Goal: Task Accomplishment & Management: Complete application form

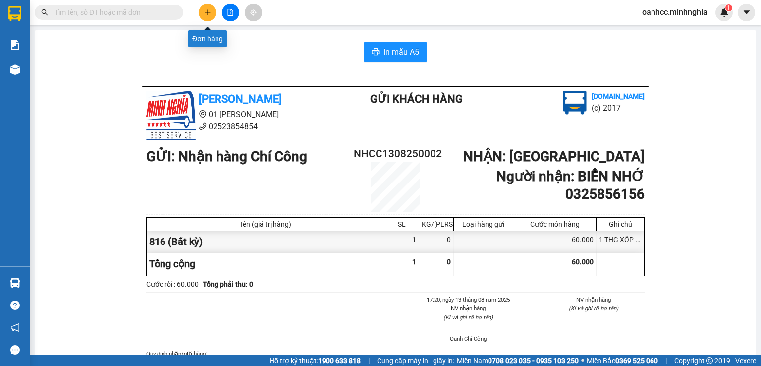
click at [208, 14] on icon "plus" at bounding box center [207, 12] width 7 height 7
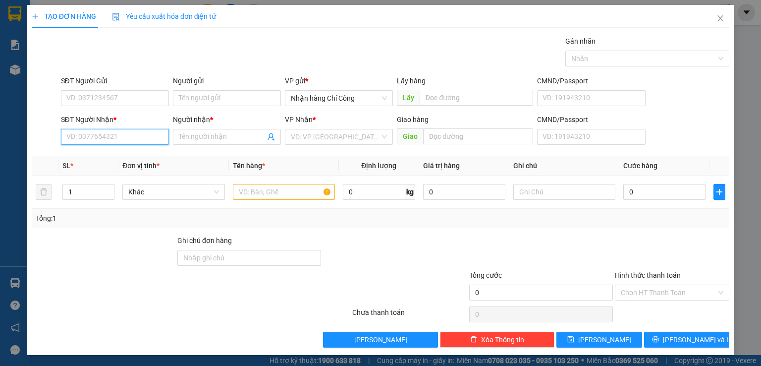
click at [101, 140] on input "SĐT Người Nhận *" at bounding box center [115, 137] width 108 height 16
click at [111, 160] on div "0339417016 - NGHĨA" at bounding box center [113, 156] width 95 height 11
type input "0339417016"
type input "NGHĨA"
type input "0339417016"
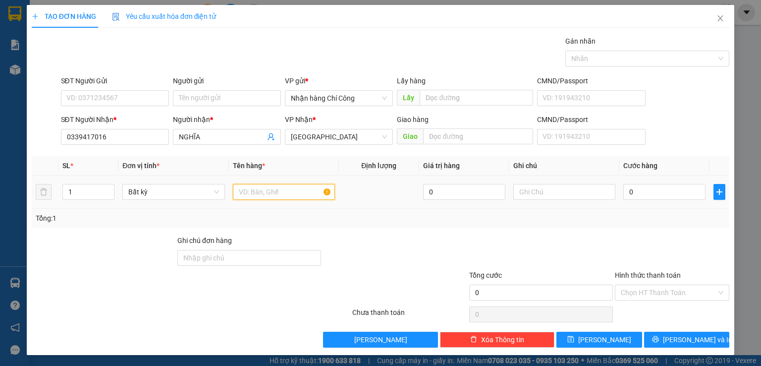
click at [271, 194] on input "text" at bounding box center [284, 192] width 102 height 16
type input "816"
click at [535, 196] on input "text" at bounding box center [564, 192] width 102 height 16
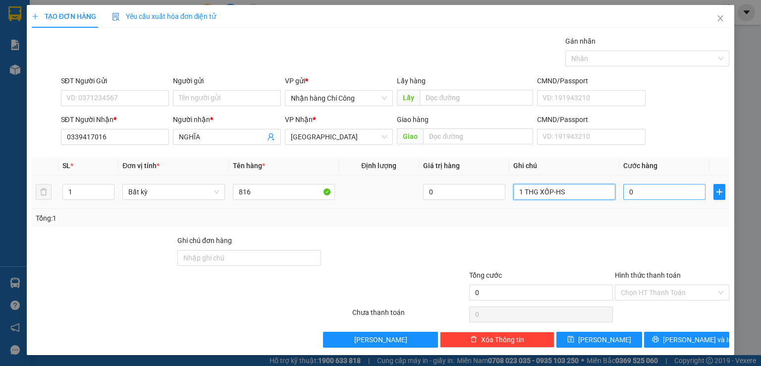
type input "1 THG XỐP-HS"
click at [655, 190] on input "0" at bounding box center [664, 192] width 82 height 16
type input "6"
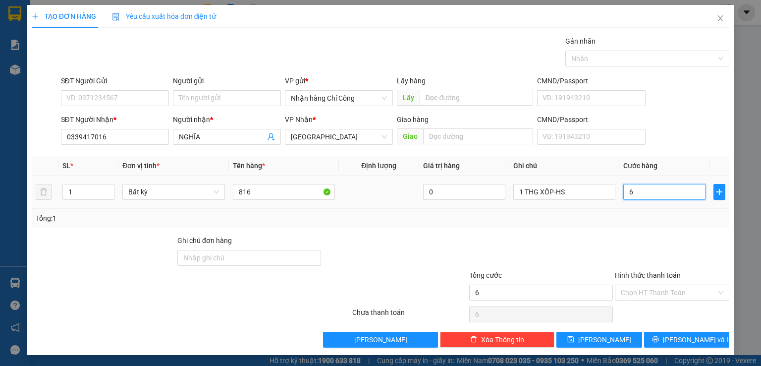
type input "60"
type input "60.000"
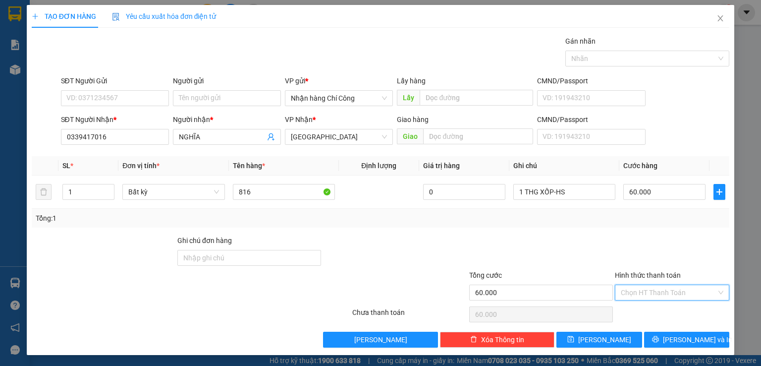
click at [652, 295] on input "Hình thức thanh toán" at bounding box center [669, 292] width 96 height 15
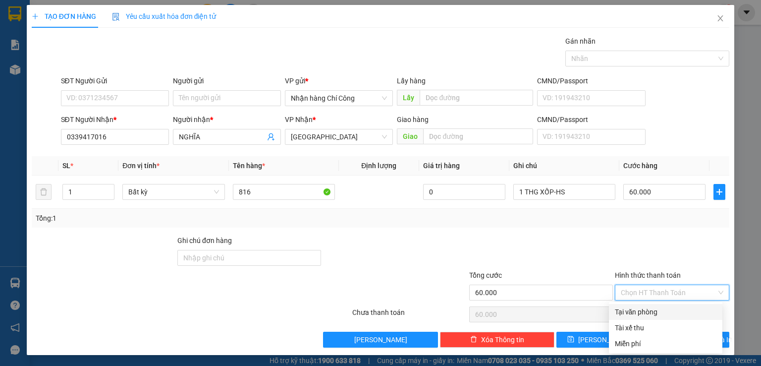
click at [646, 310] on div "Tại văn phòng" at bounding box center [666, 311] width 102 height 11
type input "0"
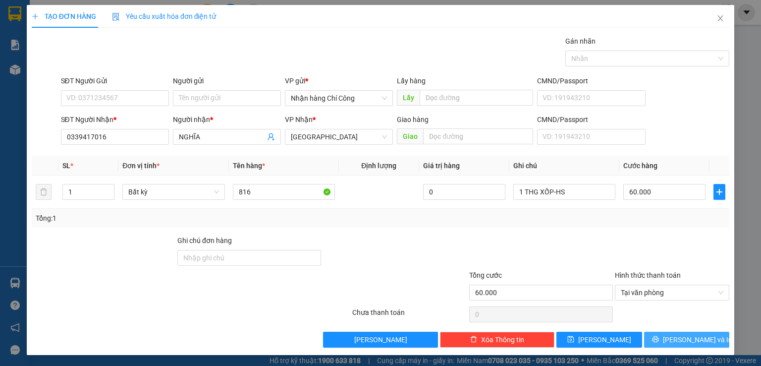
click at [680, 335] on span "[PERSON_NAME] và In" at bounding box center [697, 339] width 69 height 11
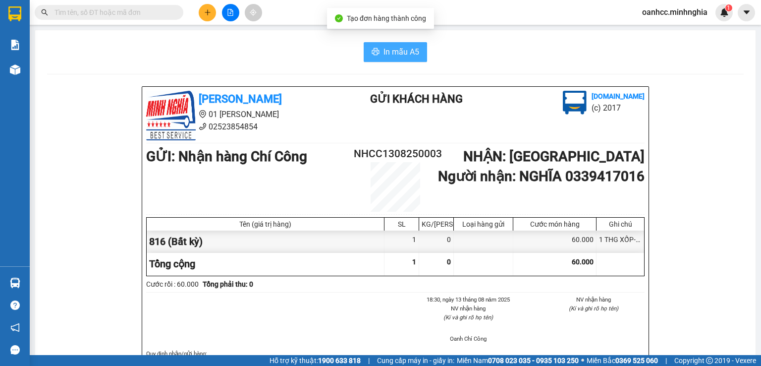
click at [395, 56] on span "In mẫu A5" at bounding box center [402, 52] width 36 height 12
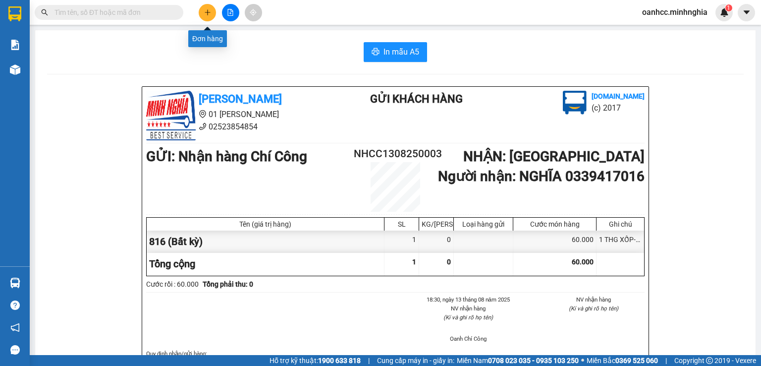
click at [207, 14] on icon "plus" at bounding box center [207, 11] width 0 height 5
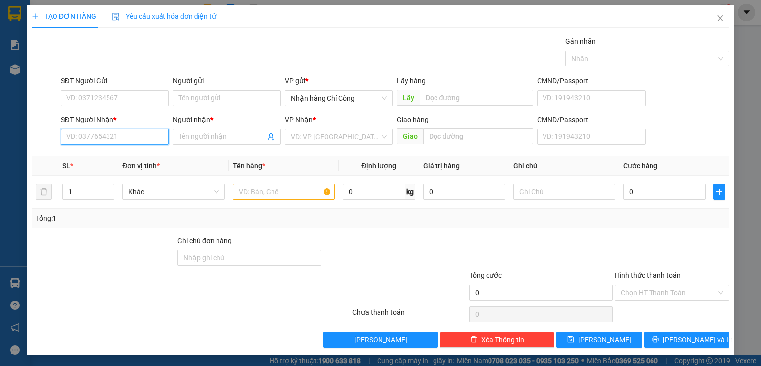
click at [110, 141] on input "SĐT Người Nhận *" at bounding box center [115, 137] width 108 height 16
type input "0983903007"
click at [219, 138] on input "Người nhận *" at bounding box center [222, 136] width 86 height 11
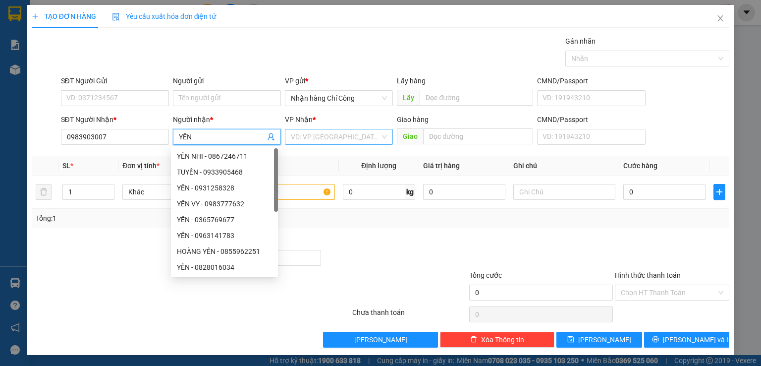
type input "YẾN"
click at [299, 133] on input "search" at bounding box center [335, 136] width 89 height 15
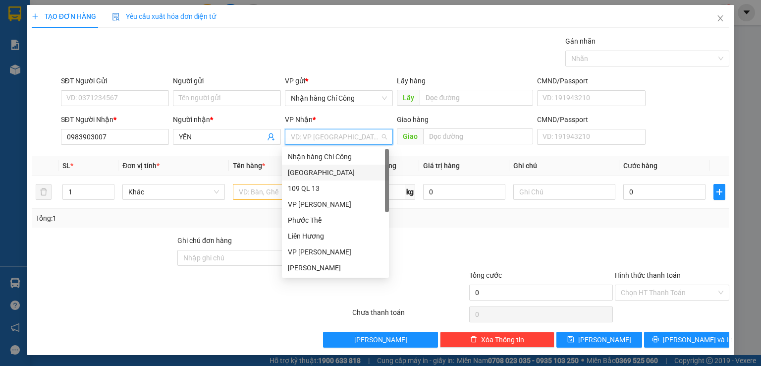
click at [292, 173] on div "[GEOGRAPHIC_DATA]" at bounding box center [335, 172] width 95 height 11
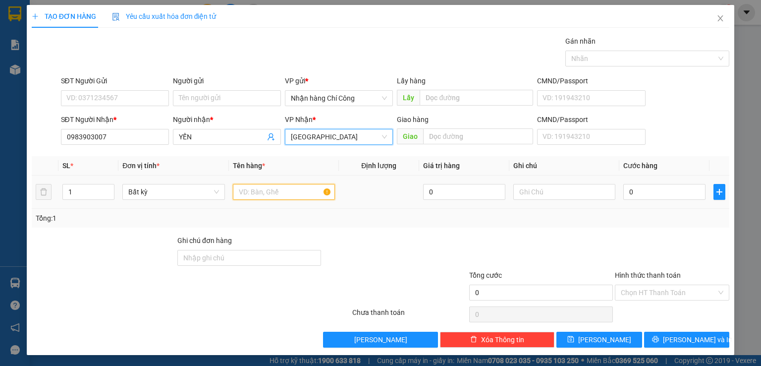
click at [270, 192] on input "text" at bounding box center [284, 192] width 102 height 16
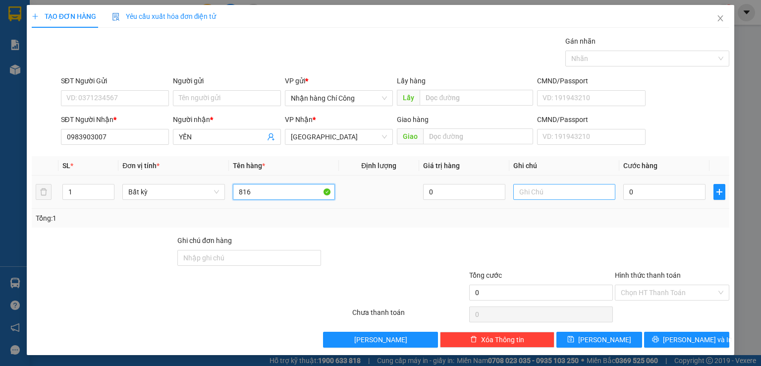
type input "816"
click at [547, 187] on input "text" at bounding box center [564, 192] width 102 height 16
type input "1 THG XỐP-HS"
click at [652, 193] on input "0" at bounding box center [664, 192] width 82 height 16
type input "4"
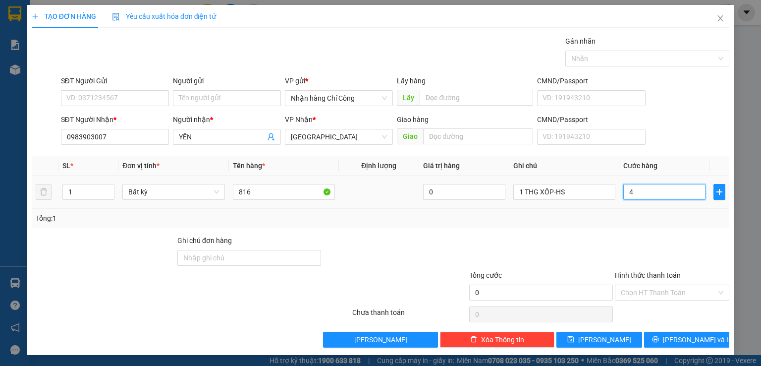
type input "4"
type input "40"
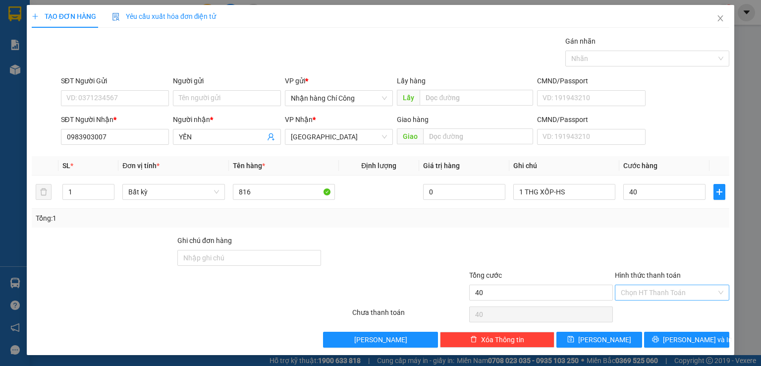
type input "40.000"
click at [660, 297] on input "Hình thức thanh toán" at bounding box center [669, 292] width 96 height 15
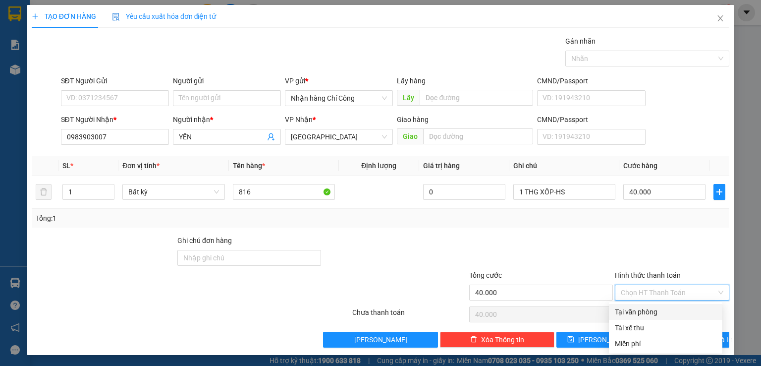
click at [647, 314] on div "Tại văn phòng" at bounding box center [666, 311] width 102 height 11
type input "0"
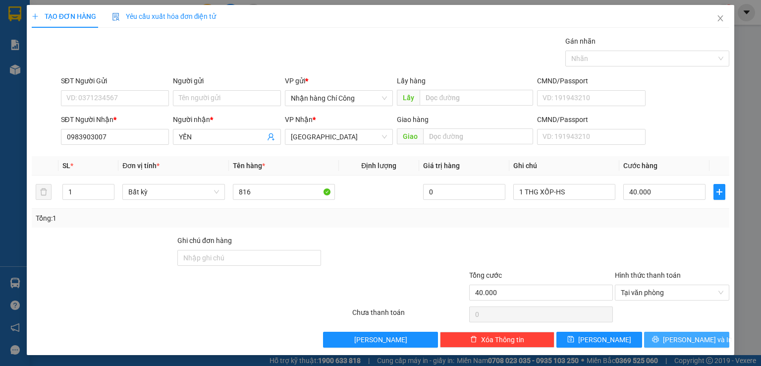
click at [679, 339] on span "[PERSON_NAME] và In" at bounding box center [697, 339] width 69 height 11
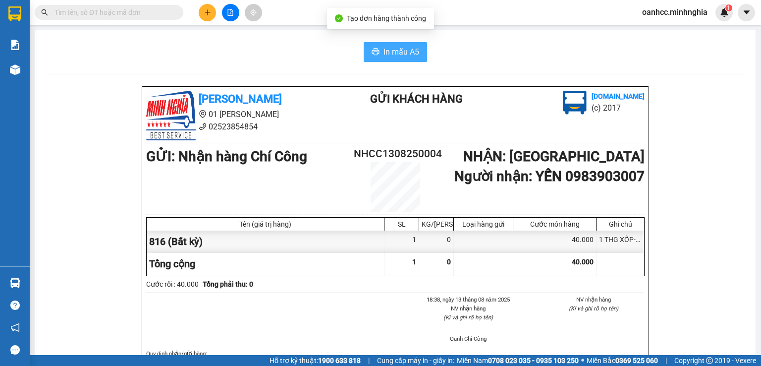
click at [386, 52] on span "In mẫu A5" at bounding box center [402, 52] width 36 height 12
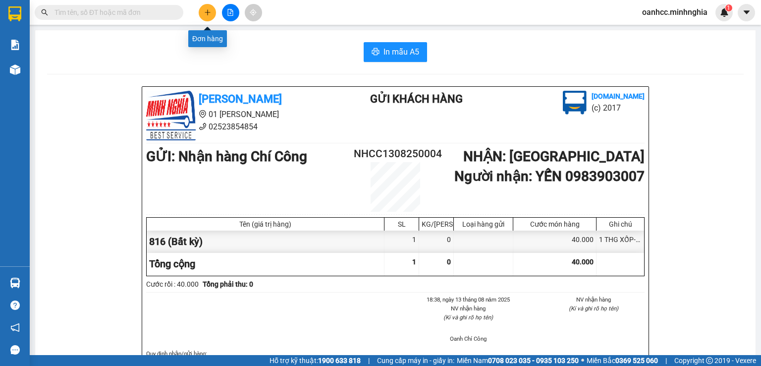
click at [208, 14] on icon "plus" at bounding box center [207, 12] width 7 height 7
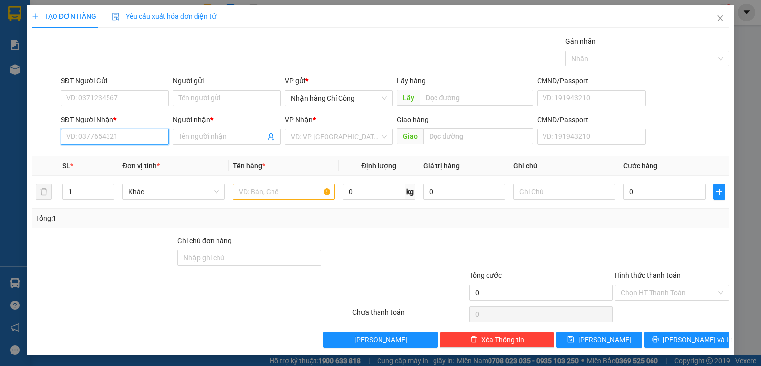
click at [109, 137] on input "SĐT Người Nhận *" at bounding box center [115, 137] width 108 height 16
type input "0908058736"
click at [200, 136] on input "Người nhận *" at bounding box center [222, 136] width 86 height 11
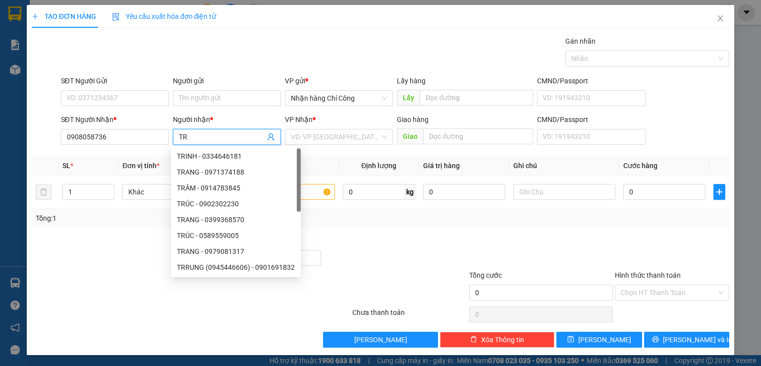
type input "T"
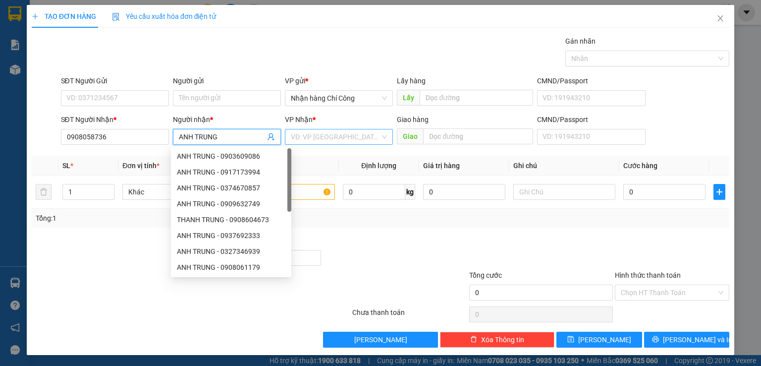
type input "ANH TRUNG"
click at [324, 129] on input "search" at bounding box center [335, 136] width 89 height 15
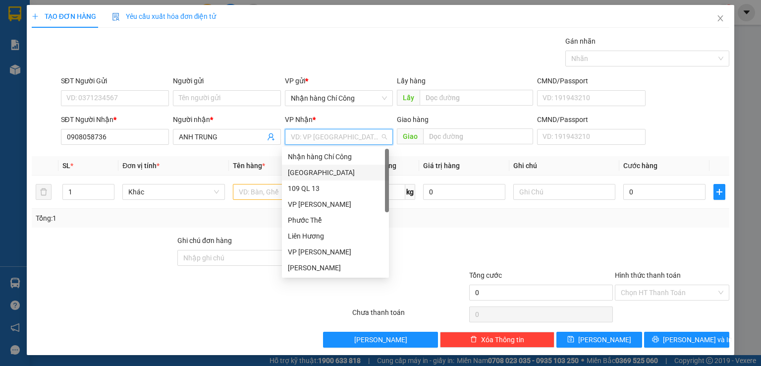
click at [299, 170] on div "[GEOGRAPHIC_DATA]" at bounding box center [335, 172] width 95 height 11
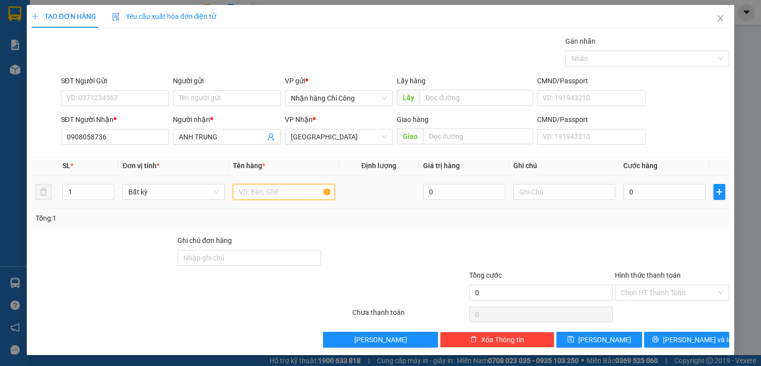
click at [278, 192] on input "text" at bounding box center [284, 192] width 102 height 16
type input "816"
click at [566, 190] on input "text" at bounding box center [564, 192] width 102 height 16
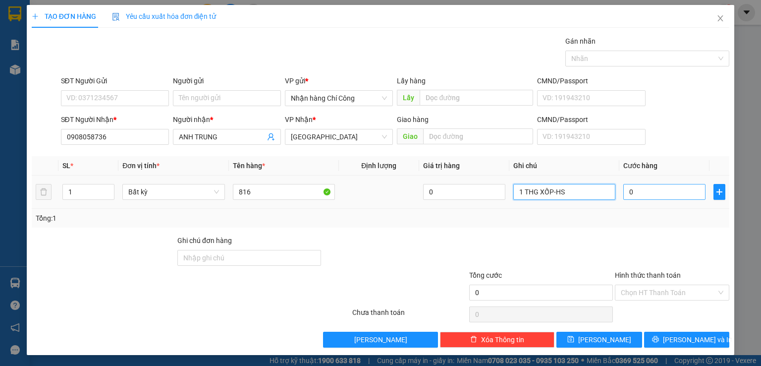
type input "1 THG XỐP-HS"
click at [636, 189] on input "0" at bounding box center [664, 192] width 82 height 16
type input "6"
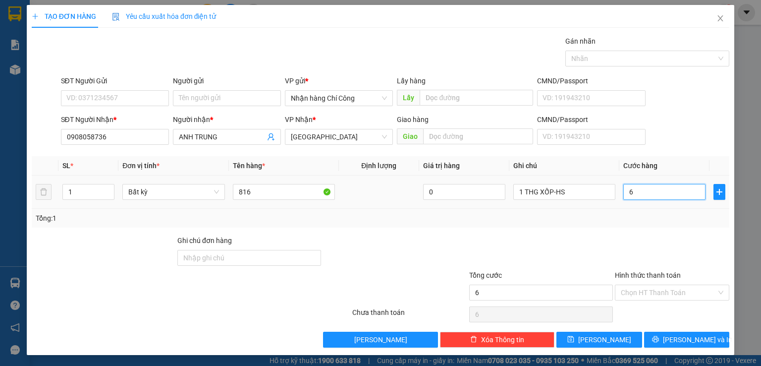
type input "60"
type input "60.000"
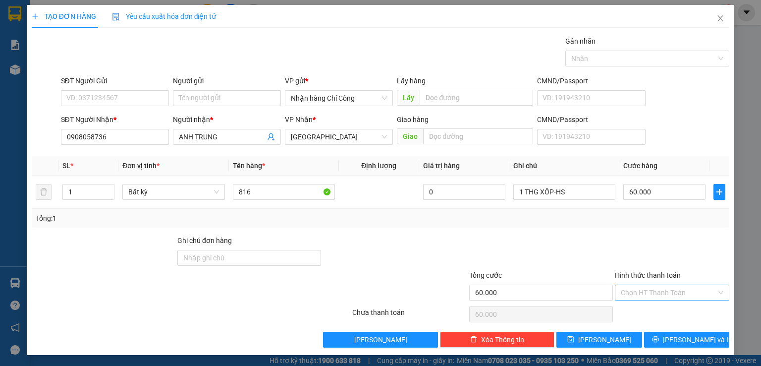
click at [649, 291] on input "Hình thức thanh toán" at bounding box center [669, 292] width 96 height 15
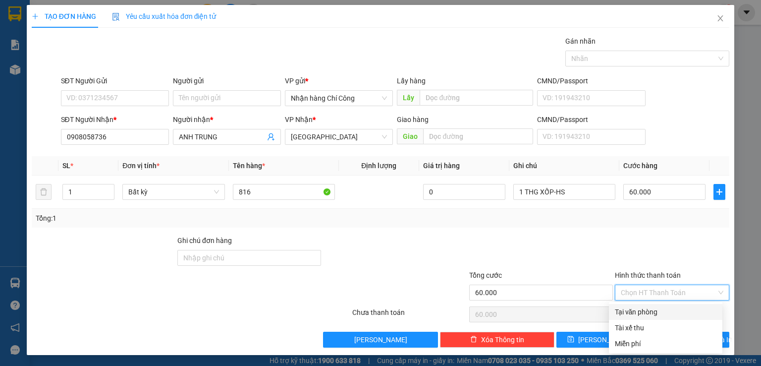
click at [640, 309] on div "Tại văn phòng" at bounding box center [666, 311] width 102 height 11
type input "0"
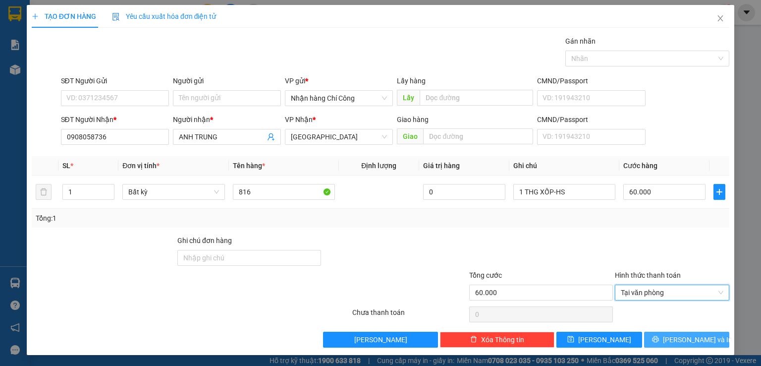
click at [660, 333] on button "[PERSON_NAME] và In" at bounding box center [687, 340] width 86 height 16
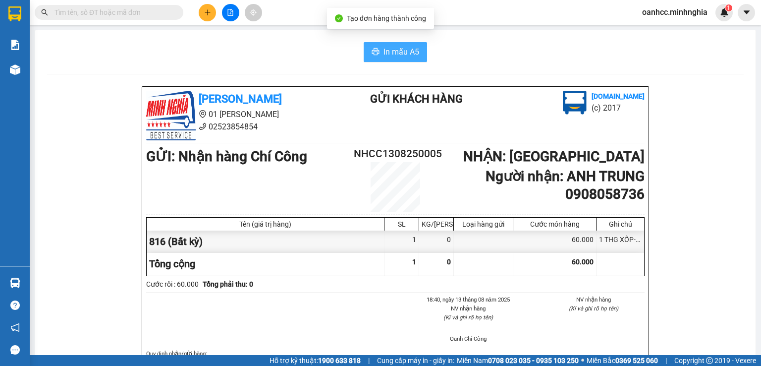
click at [399, 52] on span "In mẫu A5" at bounding box center [402, 52] width 36 height 12
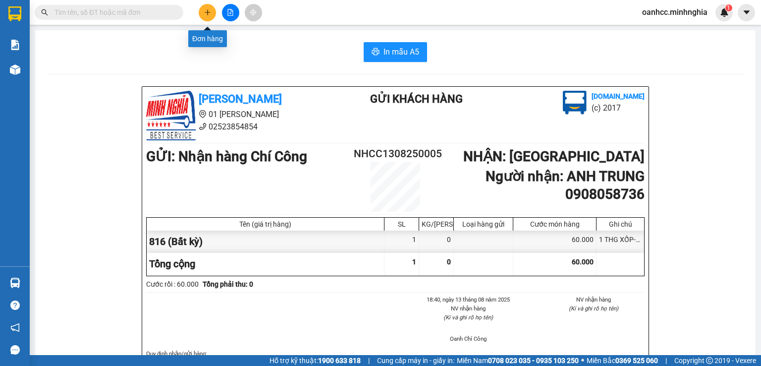
click at [210, 14] on icon "plus" at bounding box center [207, 12] width 7 height 7
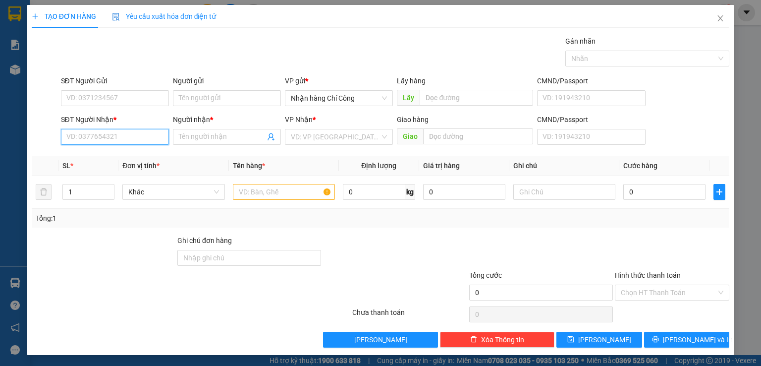
click at [130, 139] on input "SĐT Người Nhận *" at bounding box center [115, 137] width 108 height 16
click at [717, 15] on icon "close" at bounding box center [721, 18] width 8 height 8
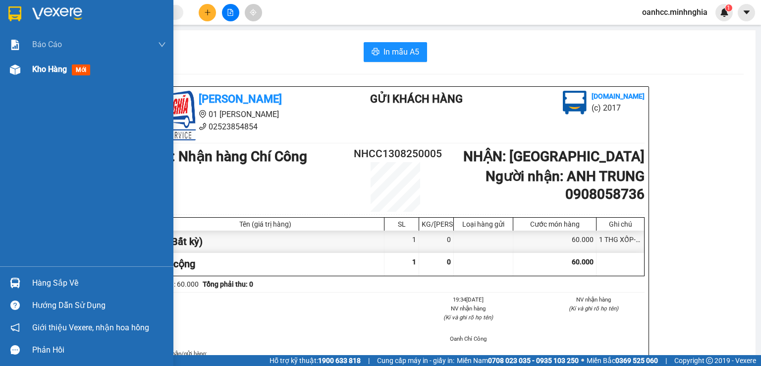
click at [59, 71] on span "Kho hàng" at bounding box center [49, 68] width 35 height 9
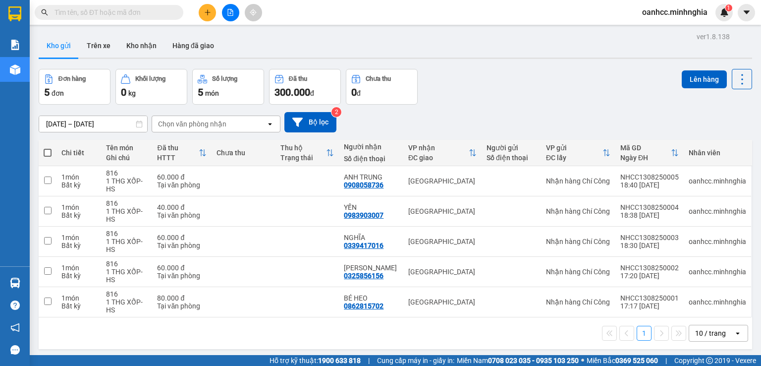
click at [47, 153] on span at bounding box center [48, 153] width 8 height 8
click at [48, 148] on input "checkbox" at bounding box center [48, 148] width 0 height 0
checkbox input "true"
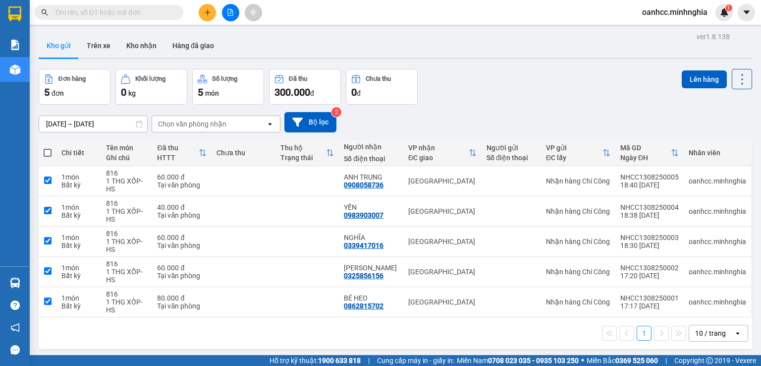
checkbox input "true"
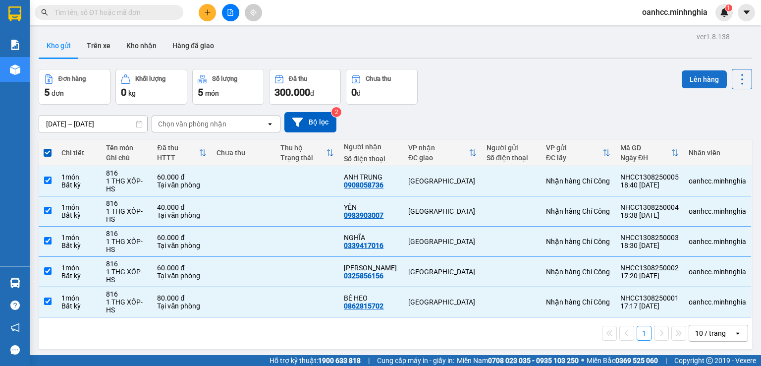
click at [701, 79] on button "Lên hàng" at bounding box center [704, 79] width 45 height 18
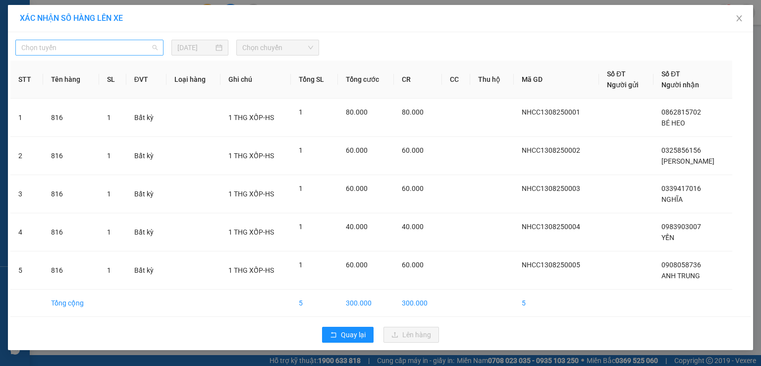
click at [76, 47] on span "Chọn tuyến" at bounding box center [89, 47] width 136 height 15
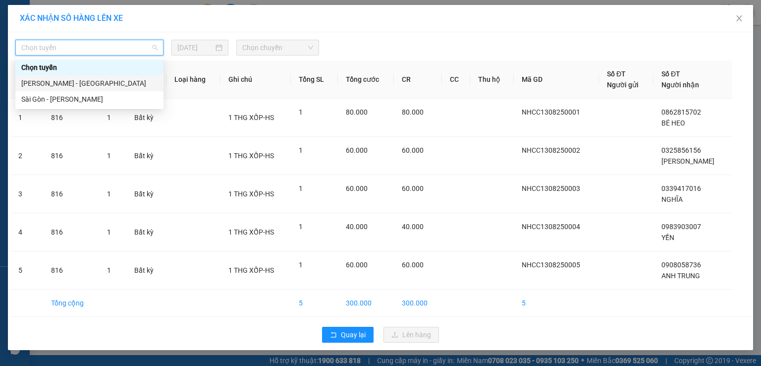
click at [61, 83] on div "Phan Rí - Sài Gòn" at bounding box center [89, 83] width 136 height 11
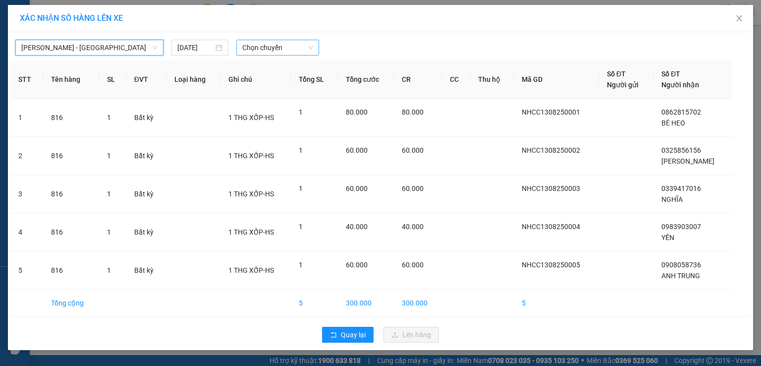
click at [263, 50] on span "Chọn chuyến" at bounding box center [277, 47] width 71 height 15
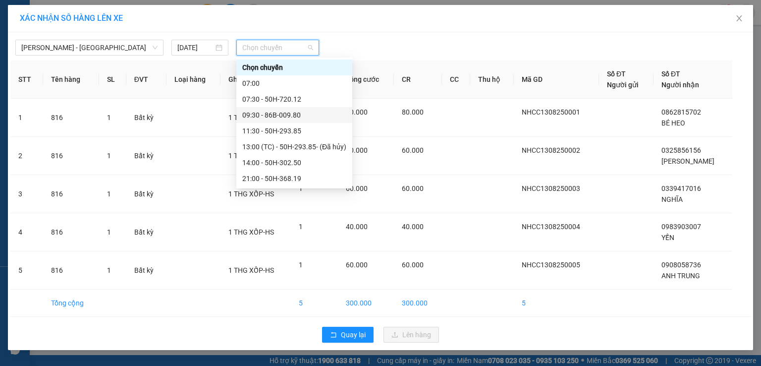
scroll to position [95, 0]
click at [274, 110] on div "22:30 - 86H-021.07" at bounding box center [294, 115] width 104 height 11
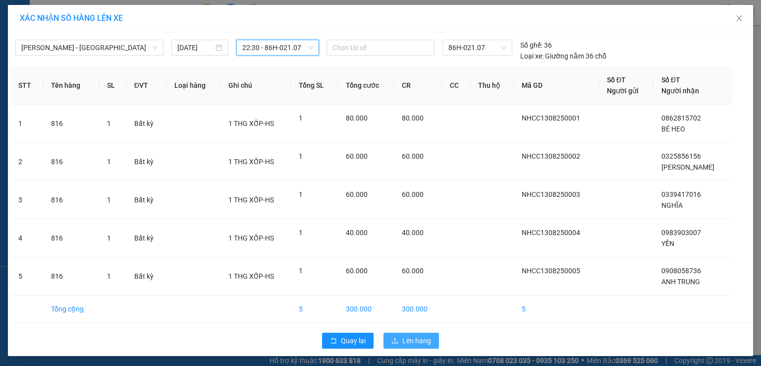
click at [405, 339] on span "Lên hàng" at bounding box center [416, 340] width 29 height 11
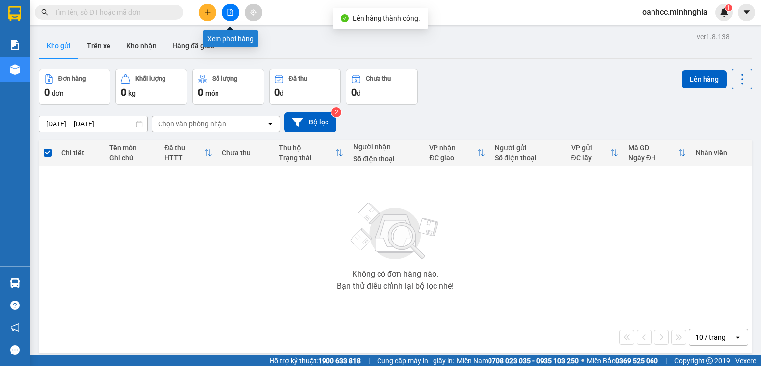
click at [236, 15] on button at bounding box center [230, 12] width 17 height 17
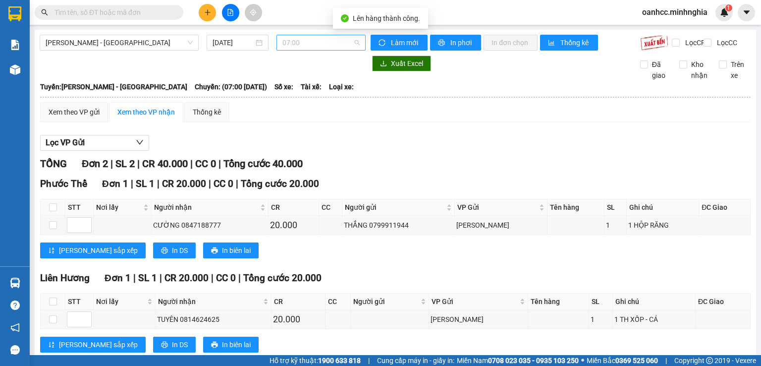
click at [305, 41] on span "07:00" at bounding box center [321, 42] width 78 height 15
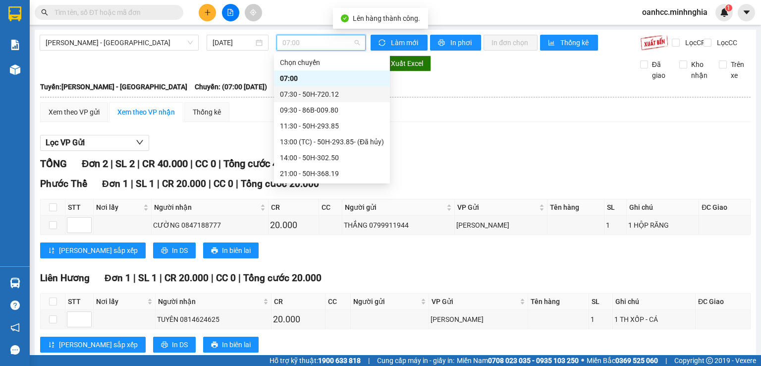
scroll to position [95, 0]
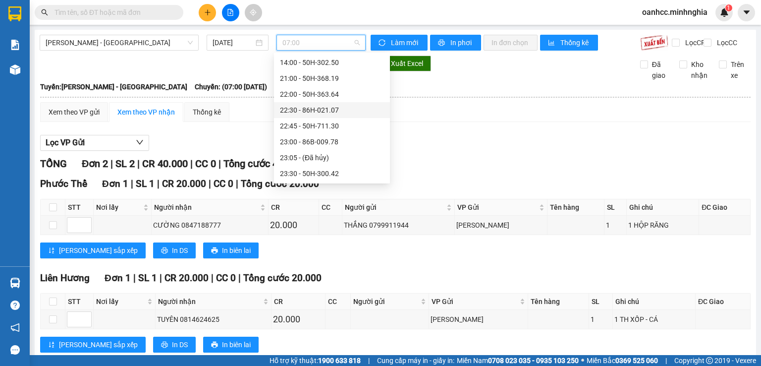
click at [311, 109] on div "22:30 - 86H-021.07" at bounding box center [332, 110] width 104 height 11
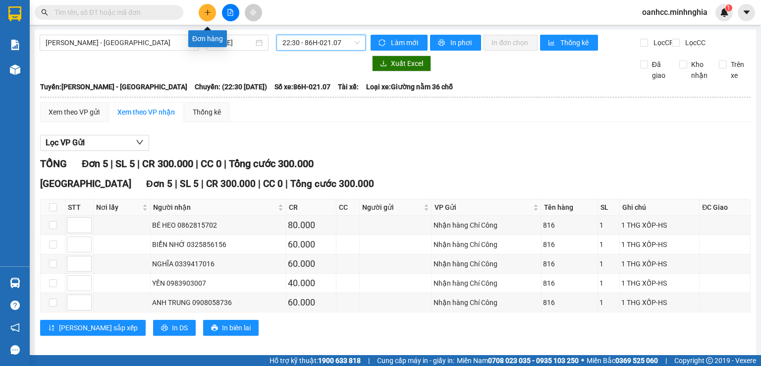
click at [211, 10] on button at bounding box center [207, 12] width 17 height 17
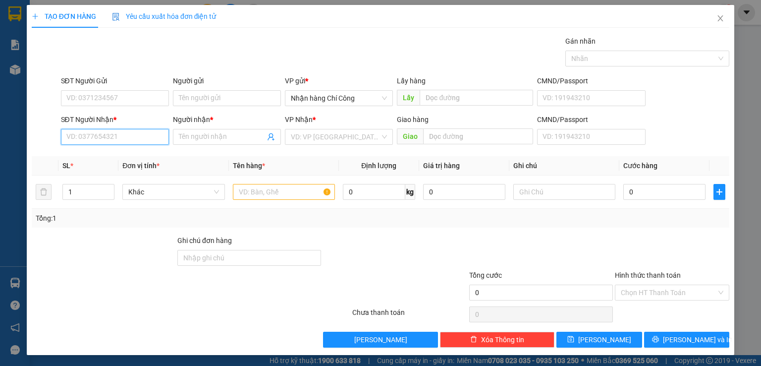
click at [127, 135] on input "SĐT Người Nhận *" at bounding box center [115, 137] width 108 height 16
click at [135, 160] on div "0919213040 - ANH QUỐC" at bounding box center [115, 156] width 98 height 11
type input "0919213040"
type input "ANH QUỐC"
type input "0919213040"
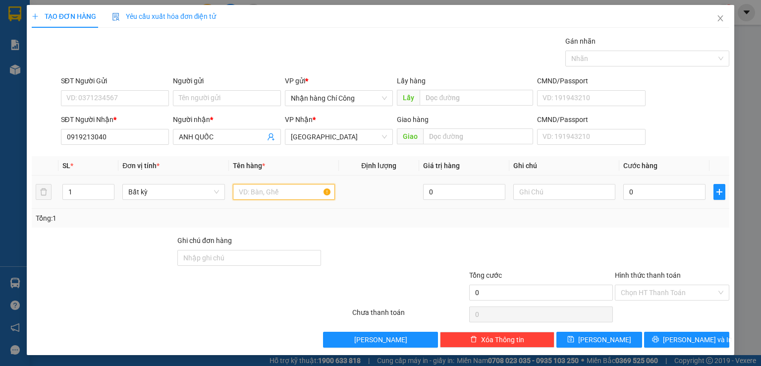
click at [275, 192] on input "text" at bounding box center [284, 192] width 102 height 16
type input "816"
click at [535, 191] on input "text" at bounding box center [564, 192] width 102 height 16
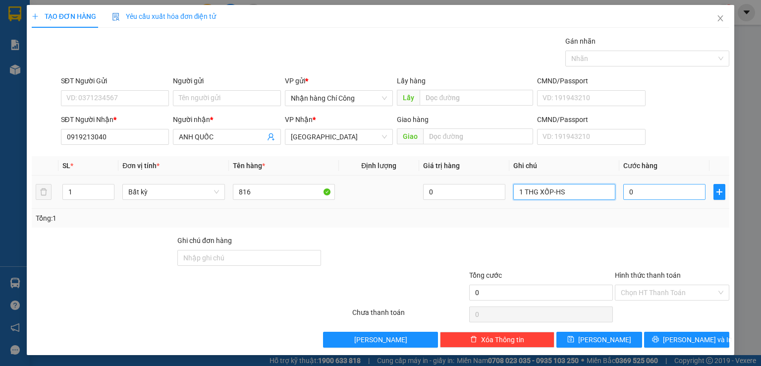
type input "1 THG XỐP-HS"
click at [653, 197] on input "0" at bounding box center [664, 192] width 82 height 16
type input "4"
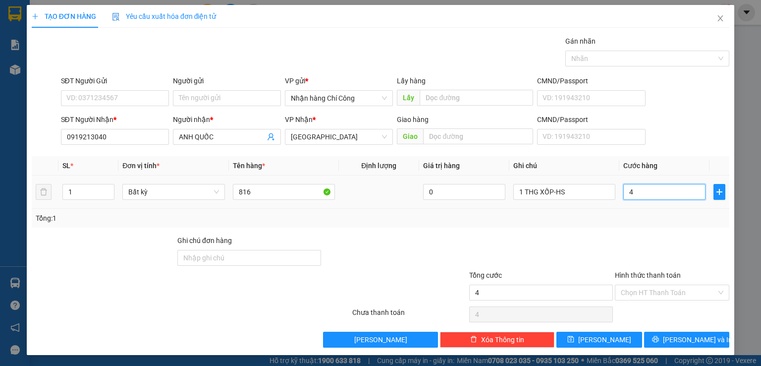
type input "40"
type input "40.000"
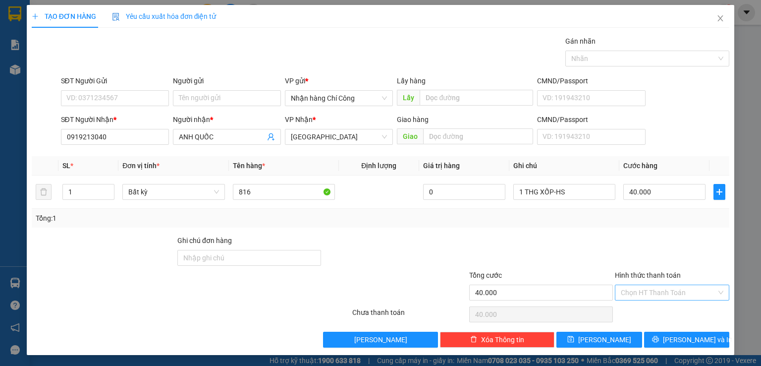
click at [662, 290] on input "Hình thức thanh toán" at bounding box center [669, 292] width 96 height 15
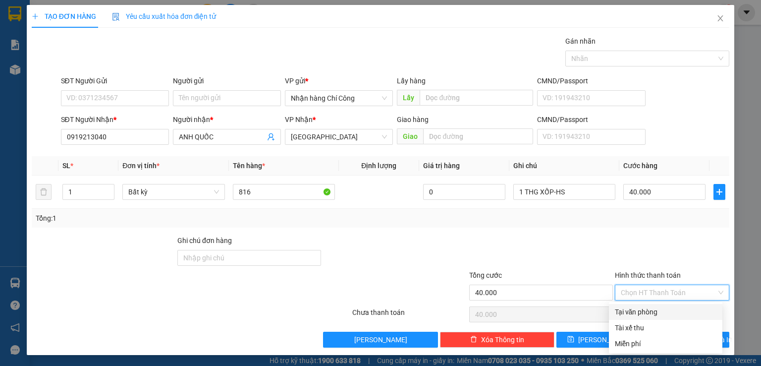
click at [643, 313] on div "Tại văn phòng" at bounding box center [666, 311] width 102 height 11
type input "0"
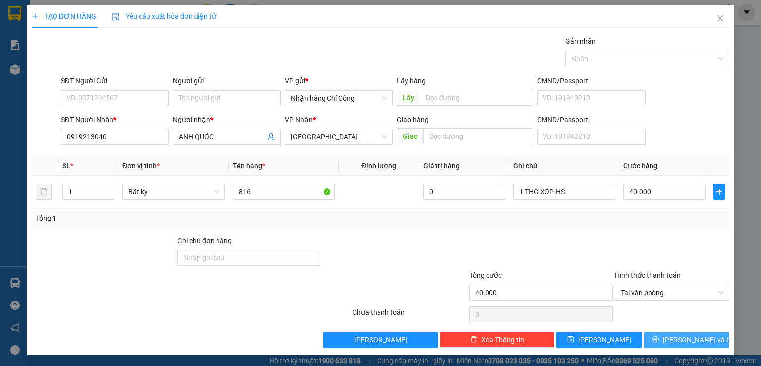
click at [682, 341] on span "[PERSON_NAME] và In" at bounding box center [697, 339] width 69 height 11
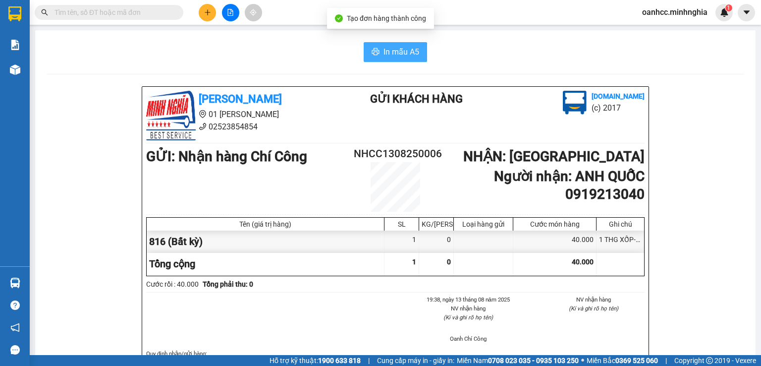
click at [390, 49] on span "In mẫu A5" at bounding box center [402, 52] width 36 height 12
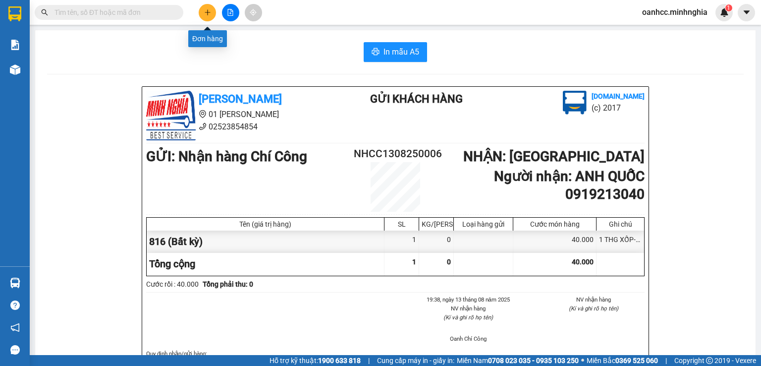
click at [206, 9] on icon "plus" at bounding box center [207, 12] width 7 height 7
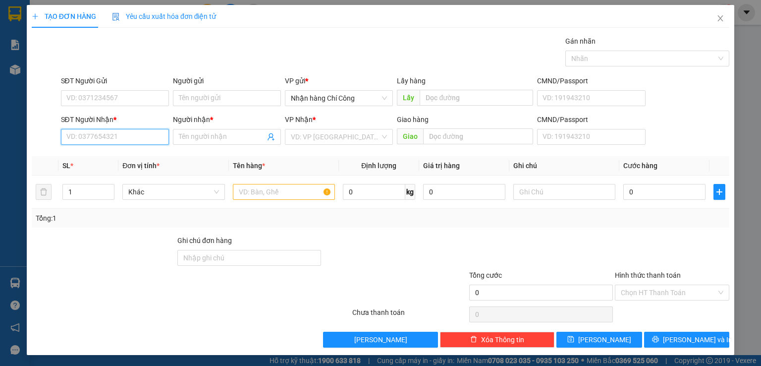
click at [121, 138] on input "SĐT Người Nhận *" at bounding box center [115, 137] width 108 height 16
click at [119, 157] on div "0339417016 - NGHĨA" at bounding box center [115, 156] width 98 height 11
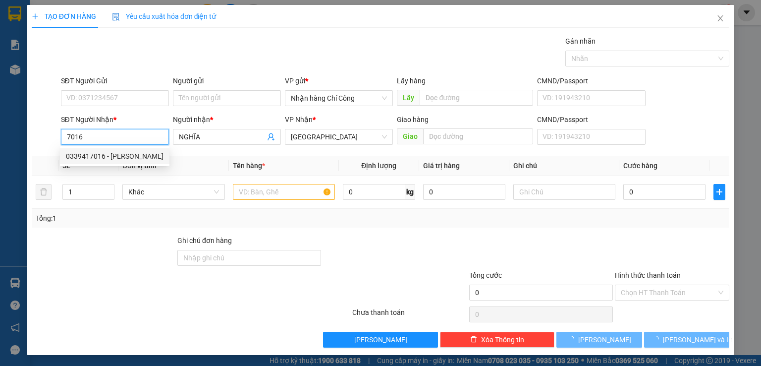
type input "0339417016"
type input "NGHĨA"
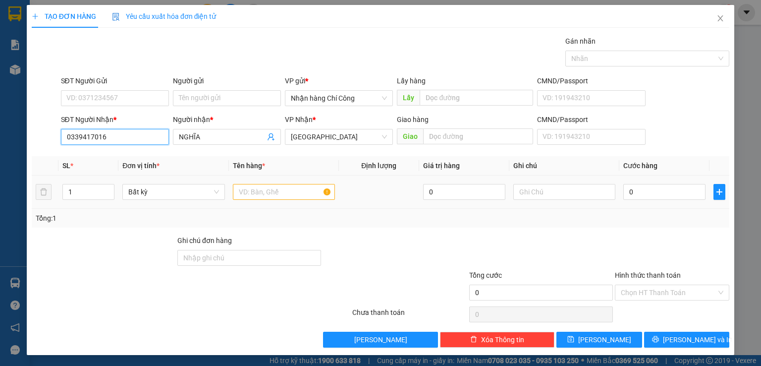
type input "0339417016"
click at [282, 194] on input "text" at bounding box center [284, 192] width 102 height 16
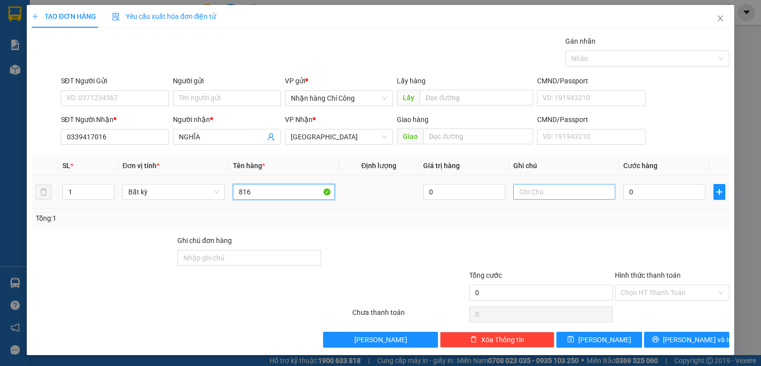
type input "816"
click at [543, 195] on input "text" at bounding box center [564, 192] width 102 height 16
type input "1 THG XỐP-HS"
click at [646, 190] on input "0" at bounding box center [664, 192] width 82 height 16
type input "4"
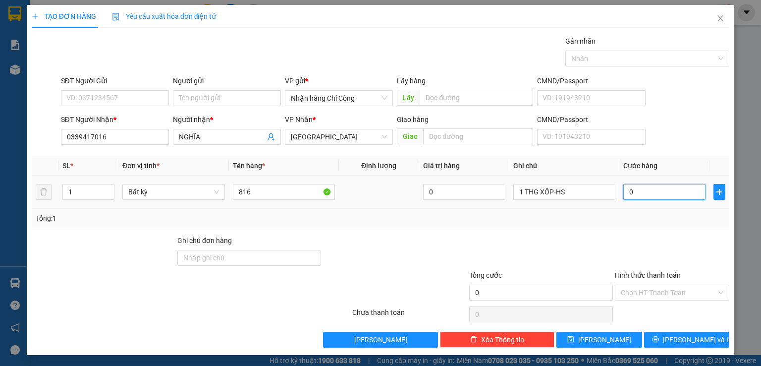
type input "4"
type input "40"
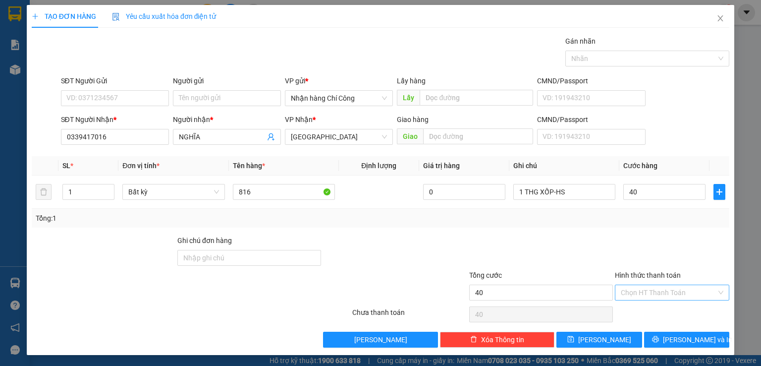
type input "40.000"
click at [648, 293] on input "Hình thức thanh toán" at bounding box center [669, 292] width 96 height 15
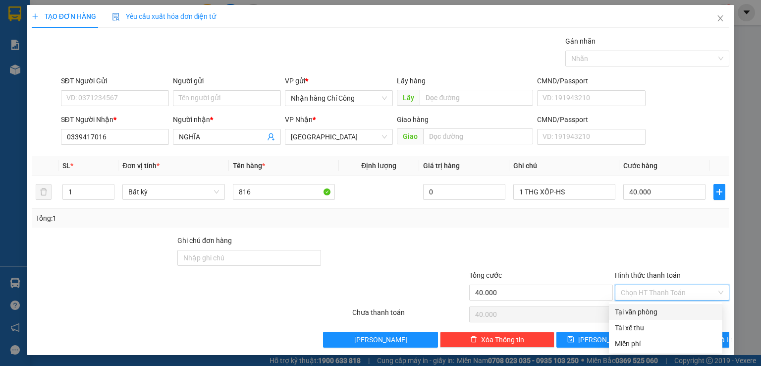
click at [644, 310] on div "Tại văn phòng" at bounding box center [666, 311] width 102 height 11
type input "0"
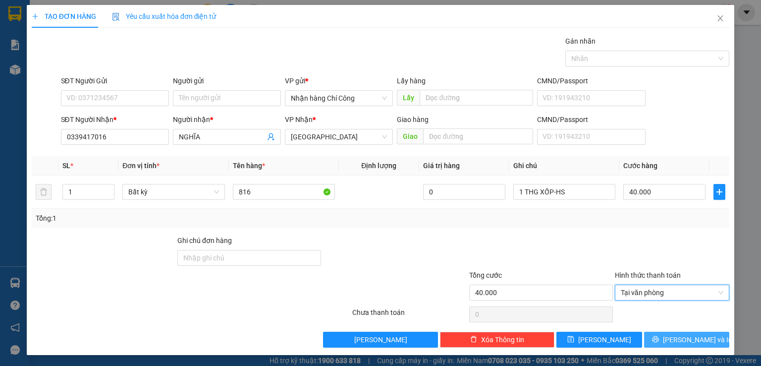
click at [669, 337] on button "[PERSON_NAME] và In" at bounding box center [687, 340] width 86 height 16
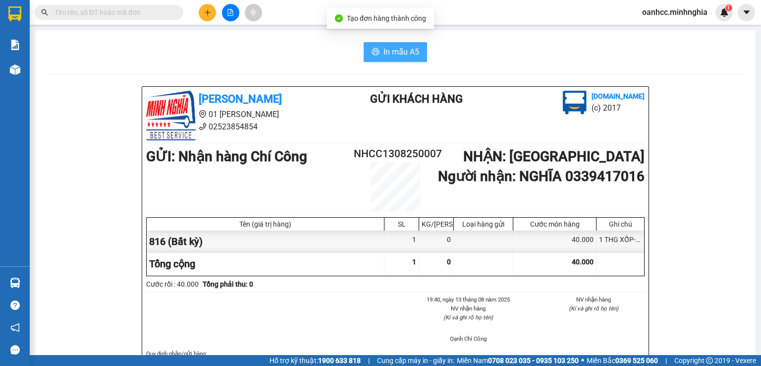
click at [391, 58] on button "In mẫu A5" at bounding box center [395, 52] width 63 height 20
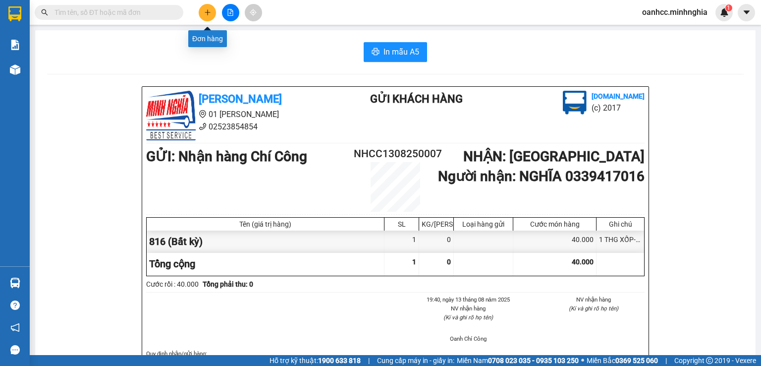
click at [207, 15] on icon "plus" at bounding box center [207, 12] width 7 height 7
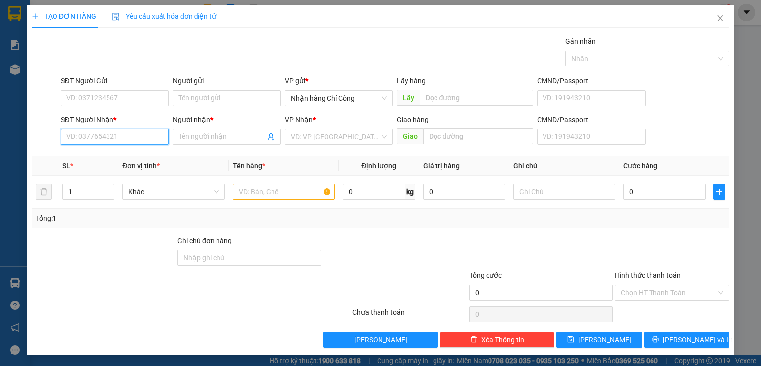
click at [121, 139] on input "SĐT Người Nhận *" at bounding box center [115, 137] width 108 height 16
type input "0981177439"
click at [228, 133] on input "Người nhận *" at bounding box center [222, 136] width 86 height 11
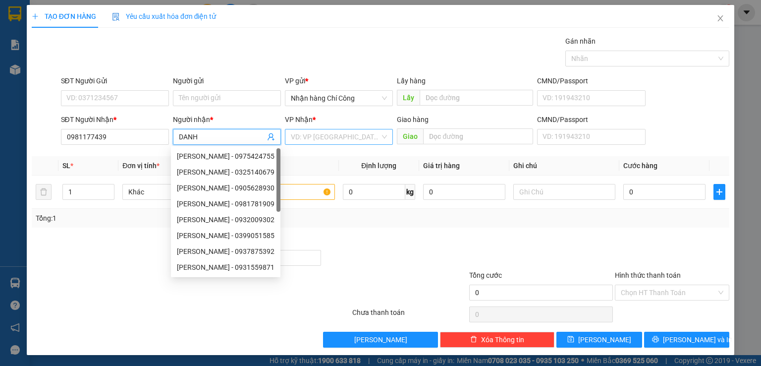
type input "DANH"
click at [327, 137] on input "search" at bounding box center [335, 136] width 89 height 15
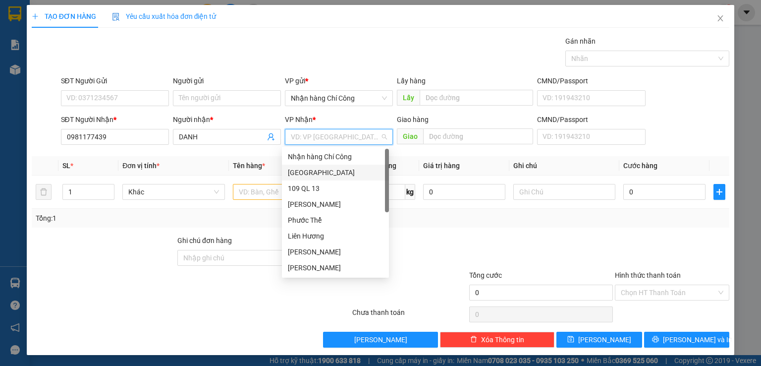
click at [288, 174] on div "[GEOGRAPHIC_DATA]" at bounding box center [335, 172] width 95 height 11
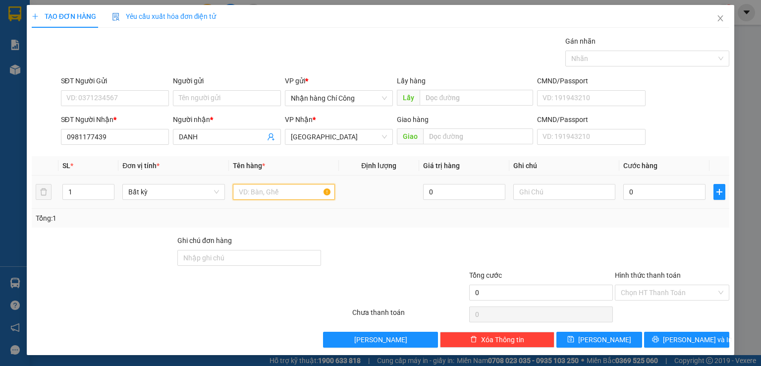
click at [257, 189] on input "text" at bounding box center [284, 192] width 102 height 16
type input "816"
click at [518, 188] on input "text" at bounding box center [564, 192] width 102 height 16
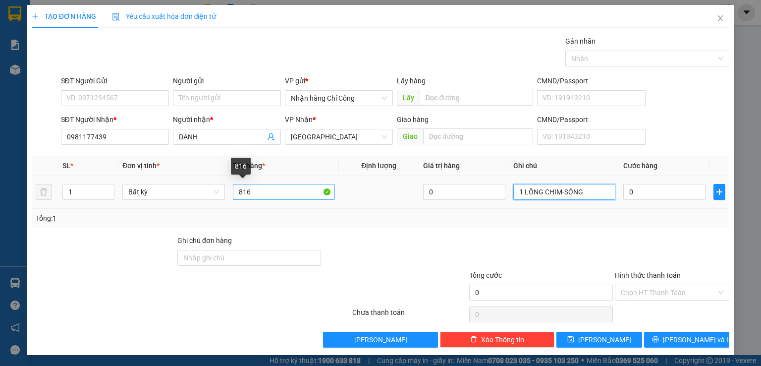
type input "1 LỒNG CHIM-SỐNG"
click at [262, 192] on input "816" at bounding box center [284, 192] width 102 height 16
type input "816-KO BAO CHẾT"
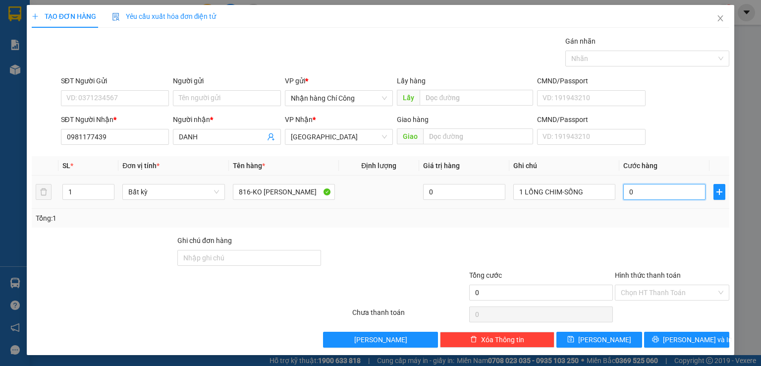
click at [643, 192] on input "0" at bounding box center [664, 192] width 82 height 16
type input "1"
type input "10"
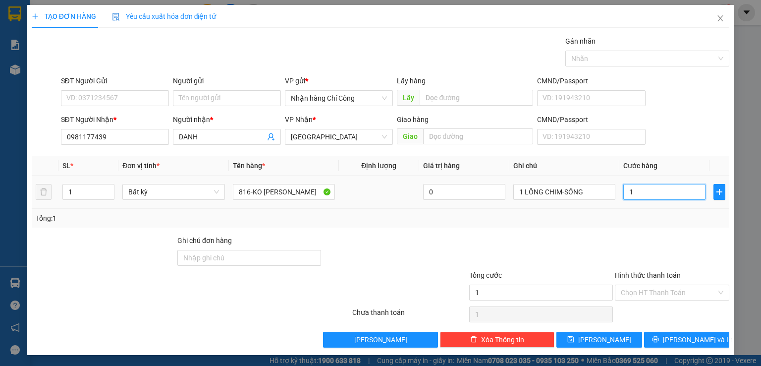
type input "10"
type input "100"
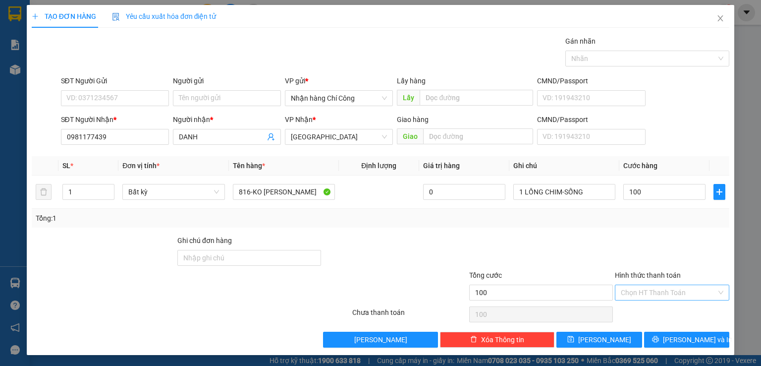
type input "100.000"
click at [658, 294] on input "Hình thức thanh toán" at bounding box center [669, 292] width 96 height 15
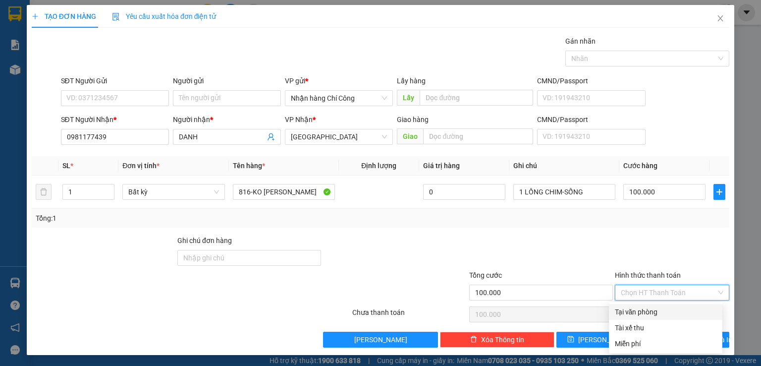
click at [644, 313] on div "Tại văn phòng" at bounding box center [666, 311] width 102 height 11
type input "0"
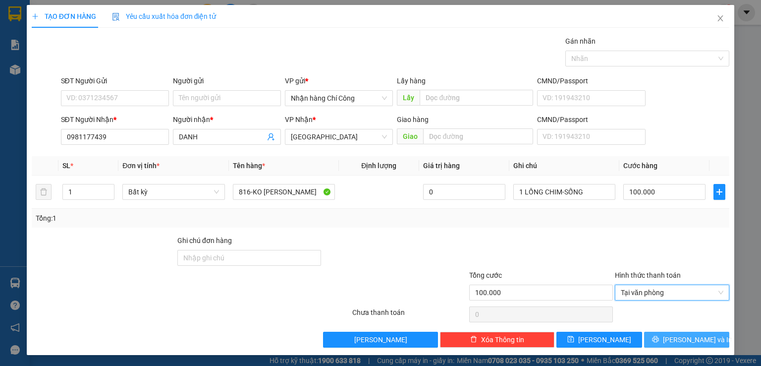
click at [682, 337] on span "[PERSON_NAME] và In" at bounding box center [697, 339] width 69 height 11
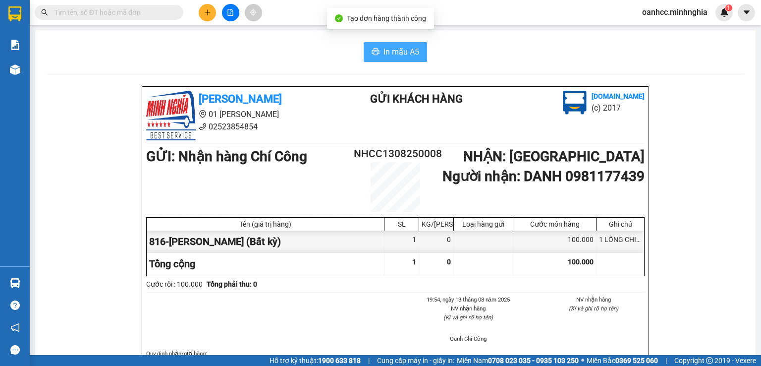
click at [399, 54] on span "In mẫu A5" at bounding box center [402, 52] width 36 height 12
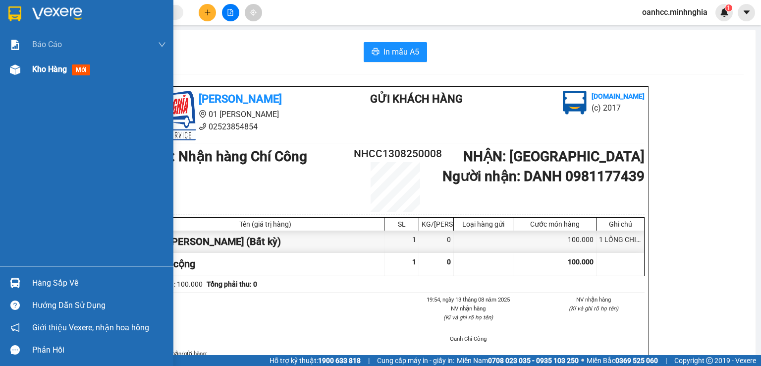
click at [55, 67] on span "Kho hàng" at bounding box center [49, 68] width 35 height 9
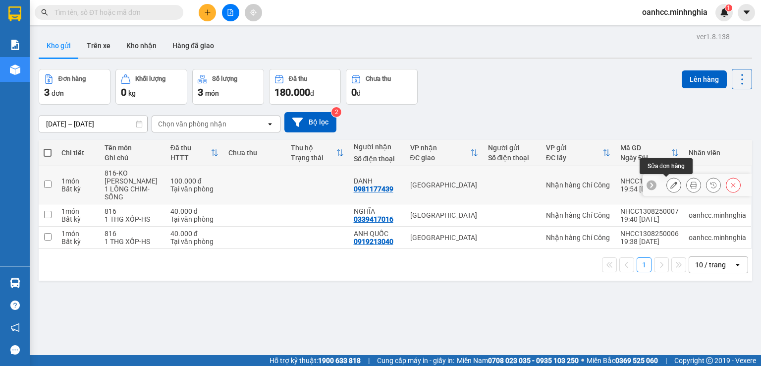
click at [670, 183] on icon at bounding box center [673, 184] width 7 height 7
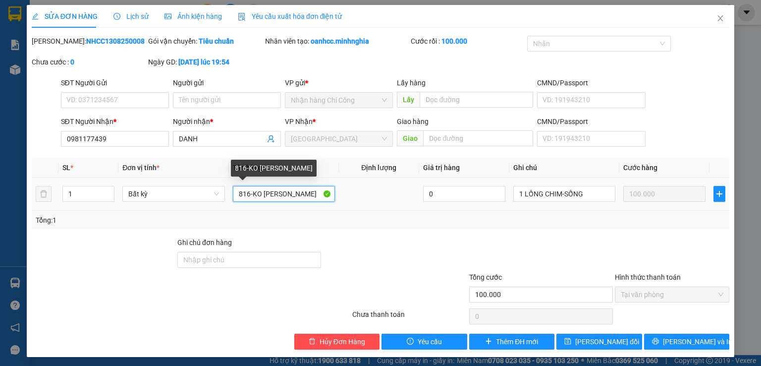
click at [298, 192] on input "816-KO BAO CHẾT" at bounding box center [284, 194] width 102 height 16
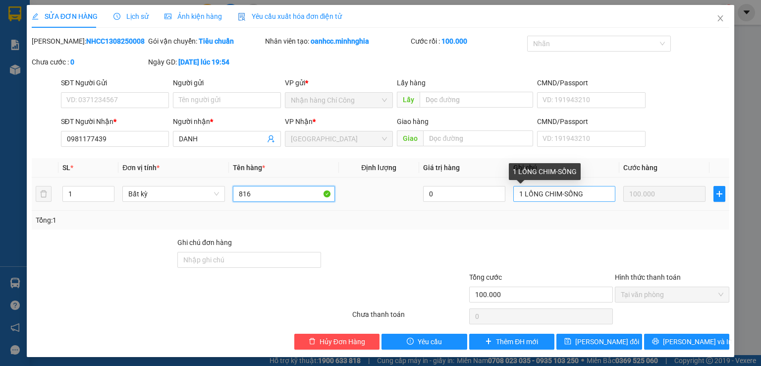
type input "816"
click at [595, 193] on input "1 LỒNG CHIM-SỐNG" at bounding box center [564, 194] width 102 height 16
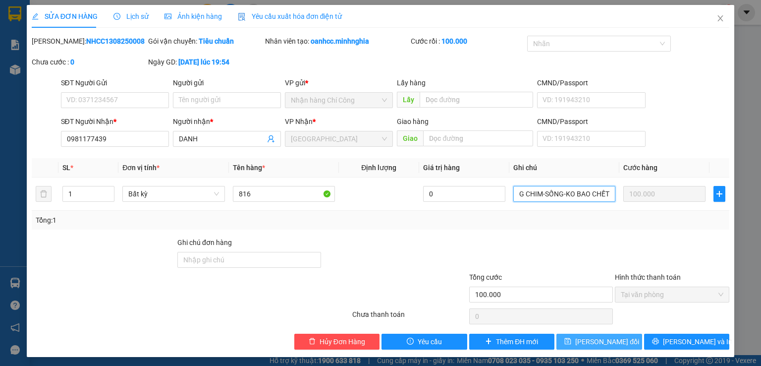
type input "1 LỒNG CHIM-SỐNG-KO BAO CHẾT"
click at [610, 344] on span "Lưu thay đổi" at bounding box center [607, 341] width 64 height 11
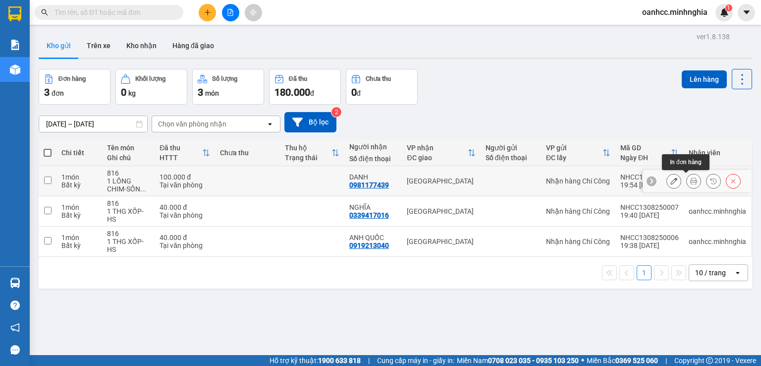
click at [690, 180] on icon at bounding box center [693, 180] width 7 height 7
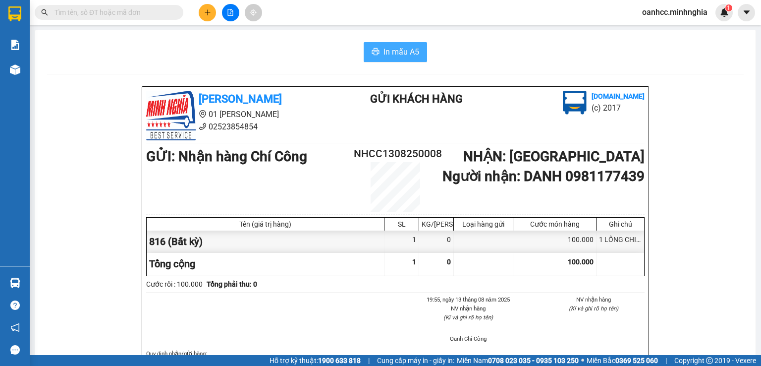
click at [391, 54] on span "In mẫu A5" at bounding box center [402, 52] width 36 height 12
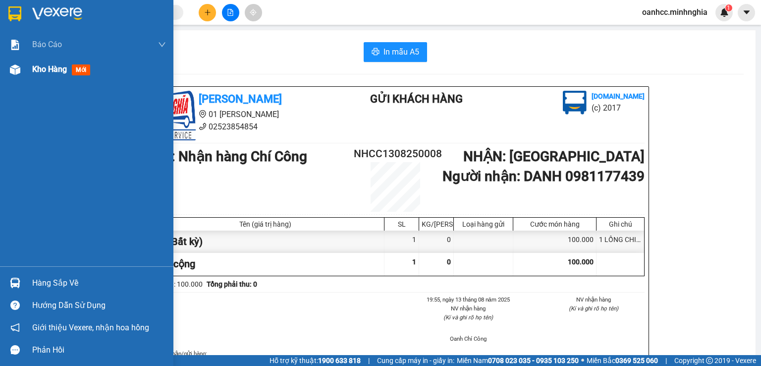
click at [55, 66] on span "Kho hàng" at bounding box center [49, 68] width 35 height 9
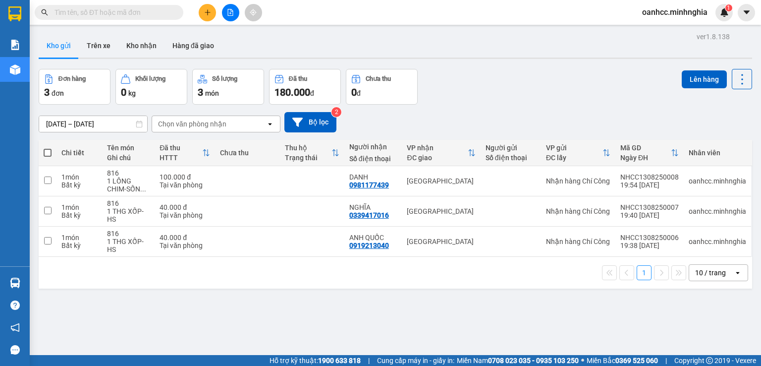
click at [44, 151] on span at bounding box center [48, 153] width 8 height 8
click at [48, 148] on input "checkbox" at bounding box center [48, 148] width 0 height 0
checkbox input "true"
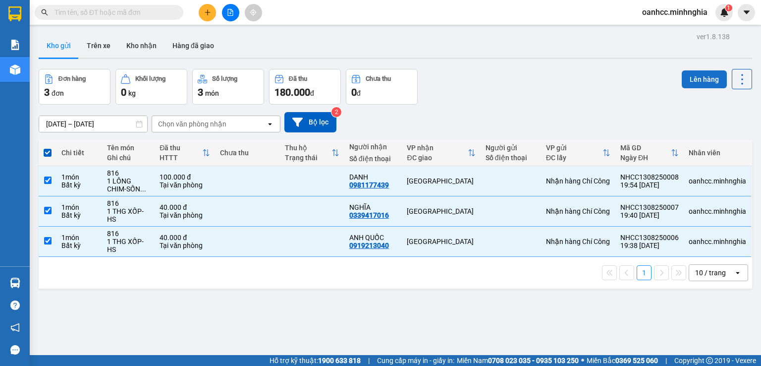
click at [705, 77] on button "Lên hàng" at bounding box center [704, 79] width 45 height 18
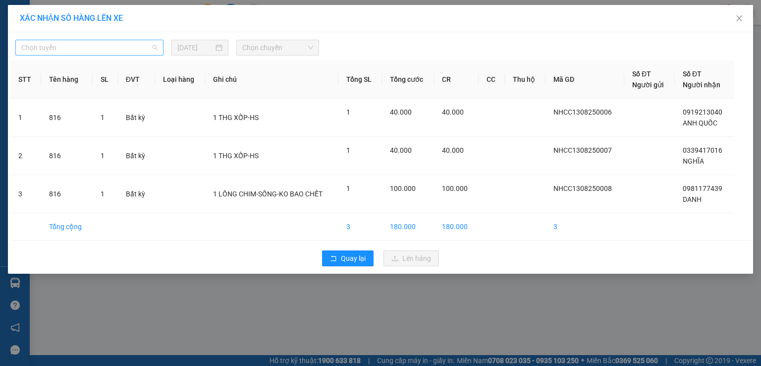
click at [79, 42] on span "Chọn tuyến" at bounding box center [89, 47] width 136 height 15
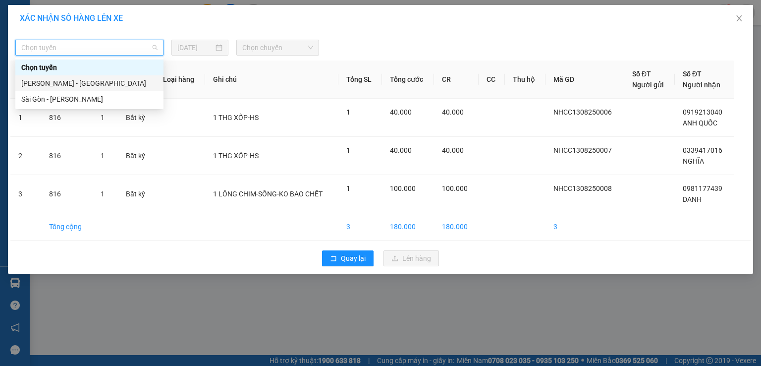
click at [60, 81] on div "Phan Rí - Sài Gòn" at bounding box center [89, 83] width 136 height 11
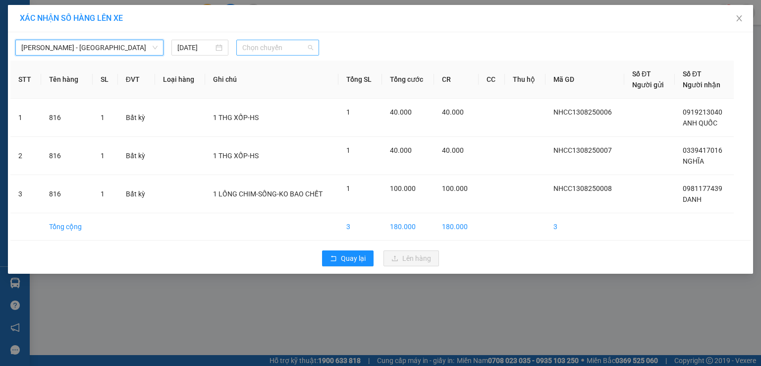
click at [292, 45] on span "Chọn chuyến" at bounding box center [277, 47] width 71 height 15
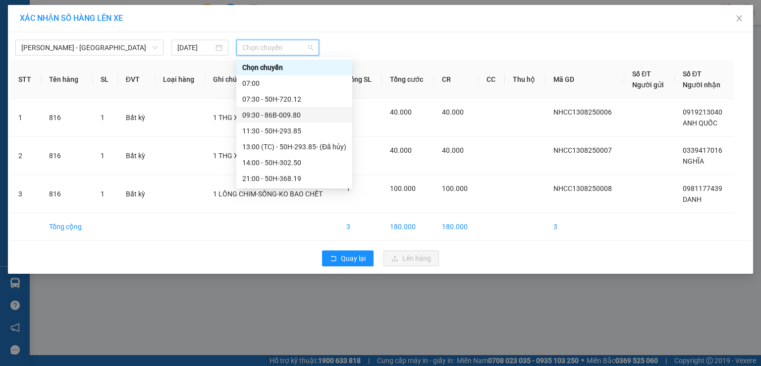
scroll to position [95, 0]
click at [280, 113] on div "22:30 - 86H-021.07" at bounding box center [294, 115] width 104 height 11
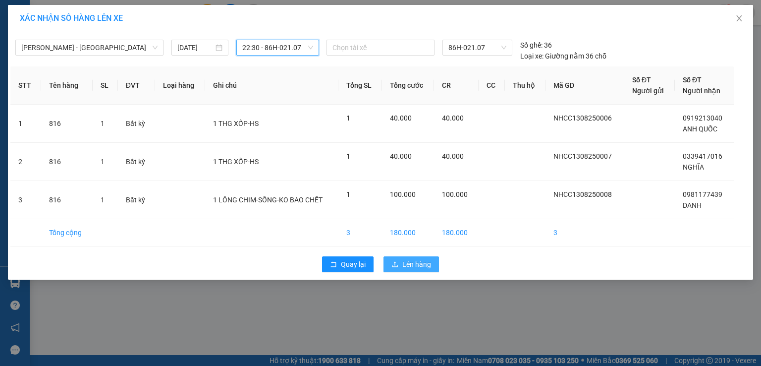
click at [406, 263] on span "Lên hàng" at bounding box center [416, 264] width 29 height 11
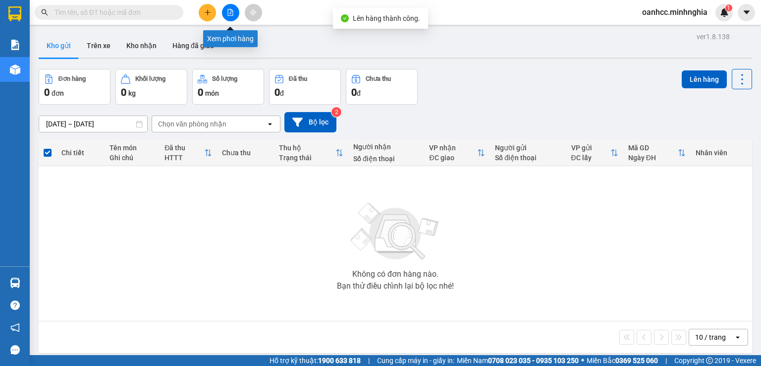
click at [230, 10] on icon "file-add" at bounding box center [230, 12] width 5 height 7
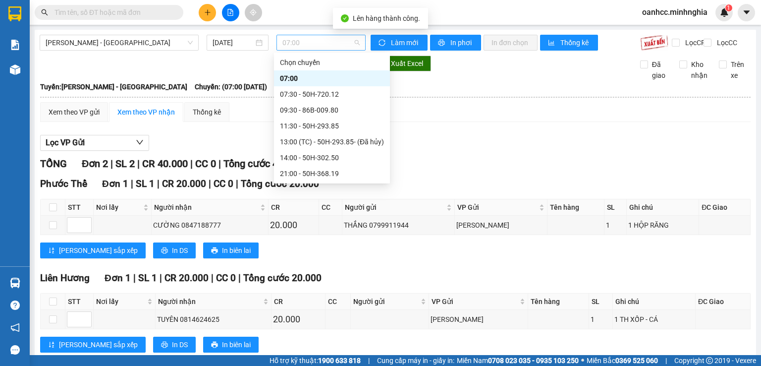
click at [307, 46] on span "07:00" at bounding box center [321, 42] width 78 height 15
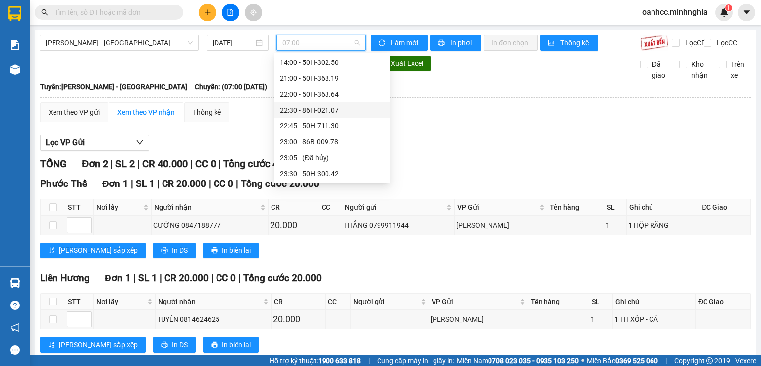
click at [298, 111] on div "22:30 - 86H-021.07" at bounding box center [332, 110] width 104 height 11
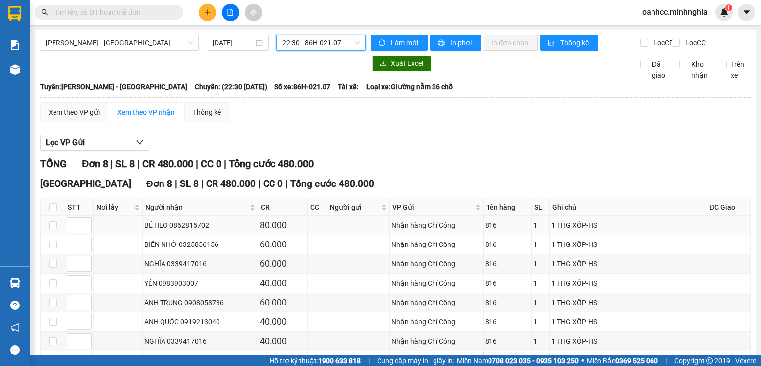
scroll to position [72, 0]
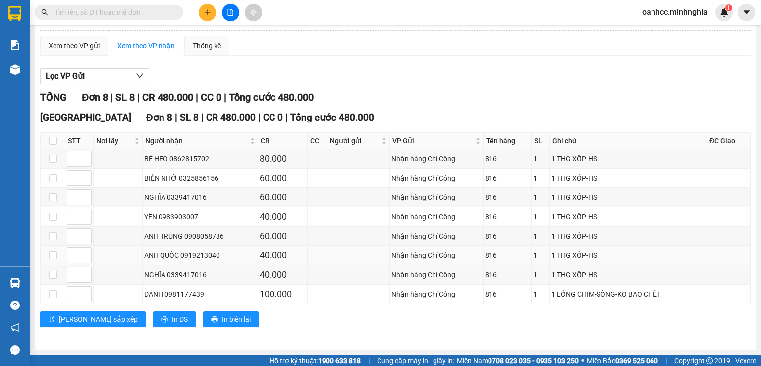
click at [328, 262] on td at bounding box center [359, 255] width 62 height 19
click at [172, 319] on span "In DS" at bounding box center [180, 319] width 16 height 11
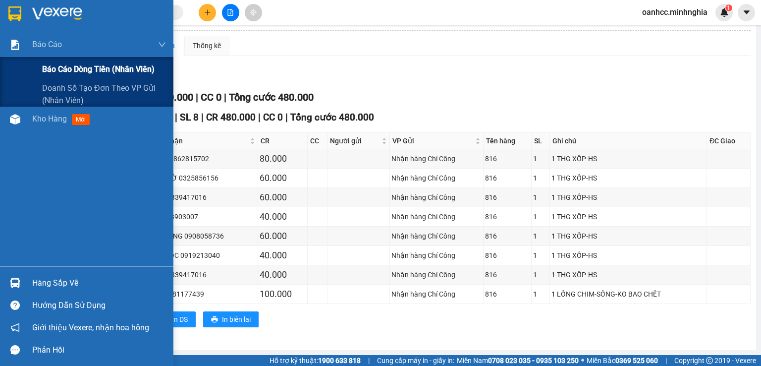
click at [88, 72] on span "Báo cáo dòng tiền (nhân viên)" at bounding box center [98, 69] width 112 height 12
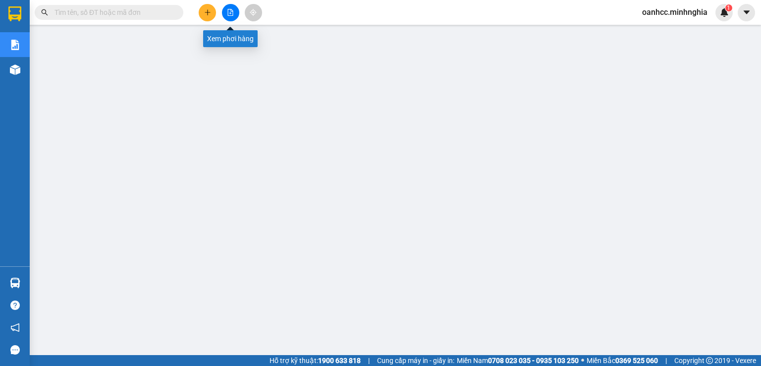
click at [230, 12] on icon "file-add" at bounding box center [230, 12] width 7 height 7
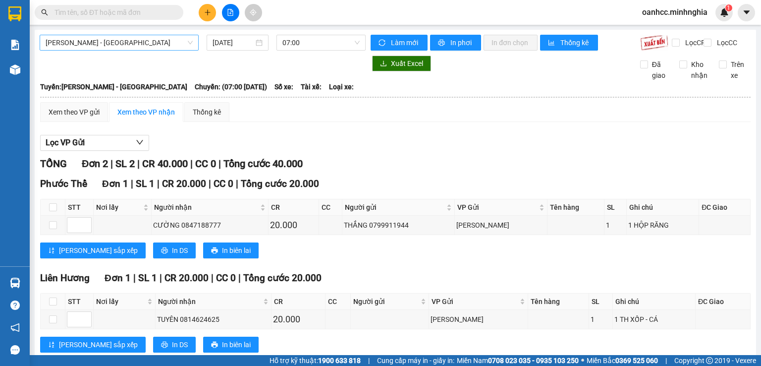
click at [118, 43] on span "Phan Rí - Sài Gòn" at bounding box center [119, 42] width 147 height 15
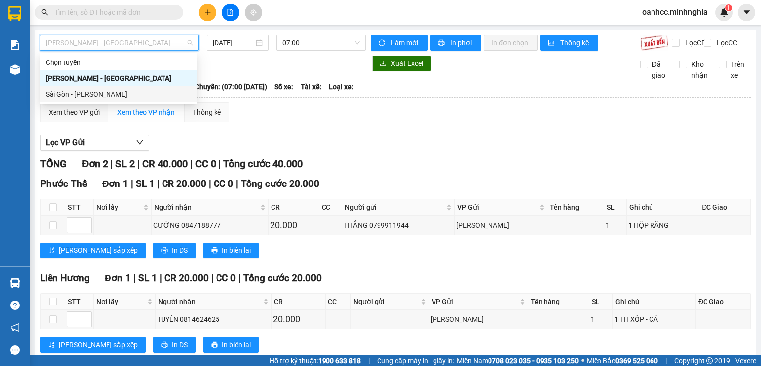
click at [85, 100] on div "Sài Gòn - Phan Rí" at bounding box center [119, 94] width 158 height 16
type input "13/08/2025"
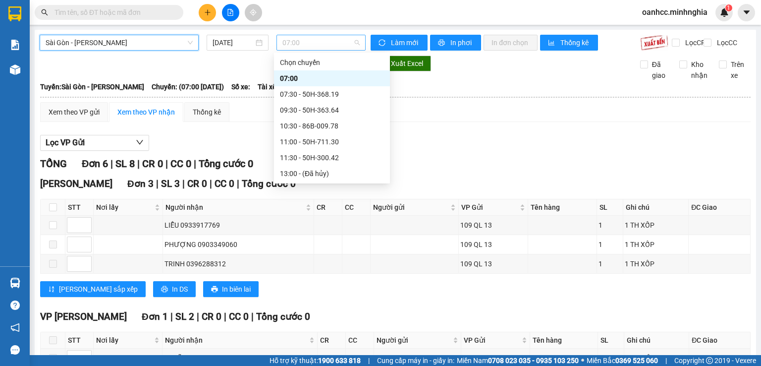
click at [320, 48] on span "07:00" at bounding box center [321, 42] width 78 height 15
click at [312, 311] on div "22:00 - 86B-009.80" at bounding box center [332, 316] width 104 height 11
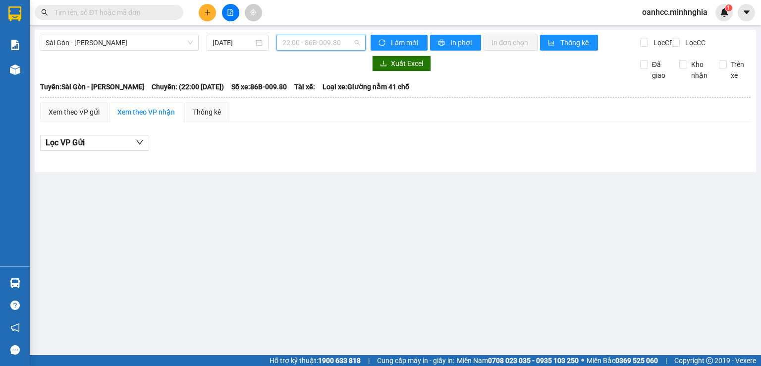
click at [317, 45] on span "22:00 - 86B-009.80" at bounding box center [321, 42] width 78 height 15
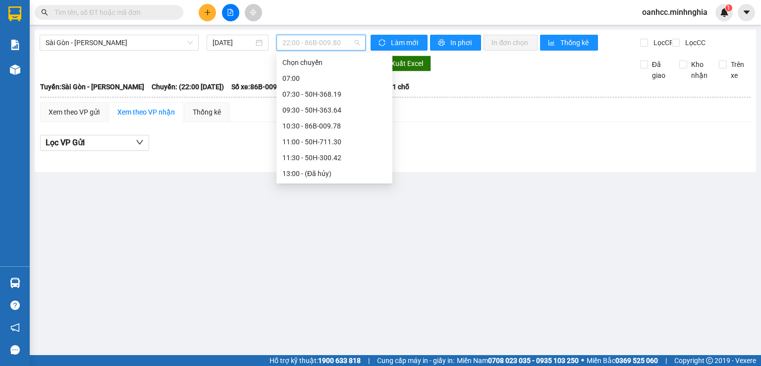
click at [297, 295] on div "21:30 - 50H-720.12" at bounding box center [334, 300] width 104 height 11
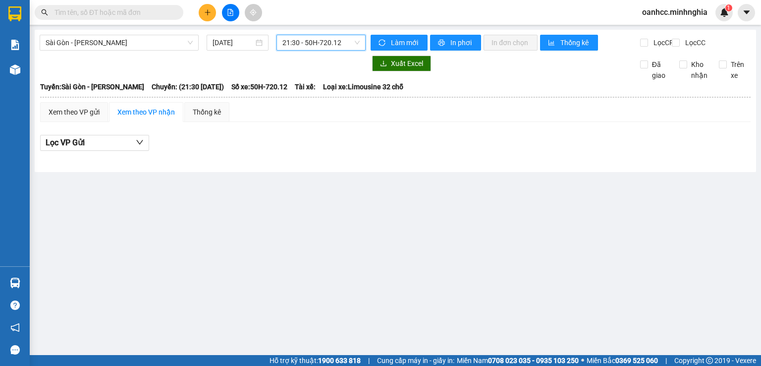
click at [305, 46] on span "21:30 - 50H-720.12" at bounding box center [321, 42] width 78 height 15
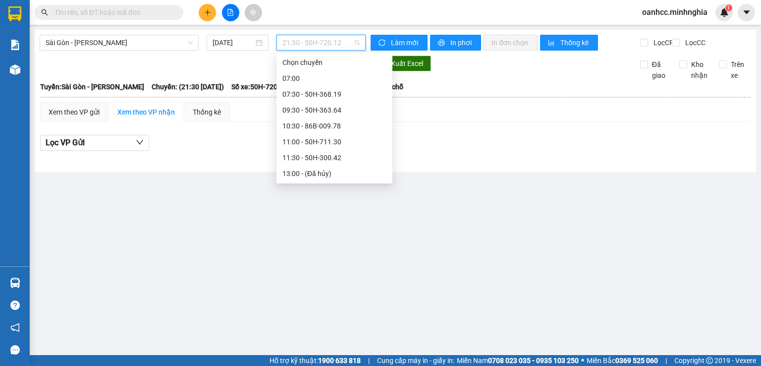
click at [298, 279] on div "21:00 - 86H-021.24" at bounding box center [334, 284] width 104 height 11
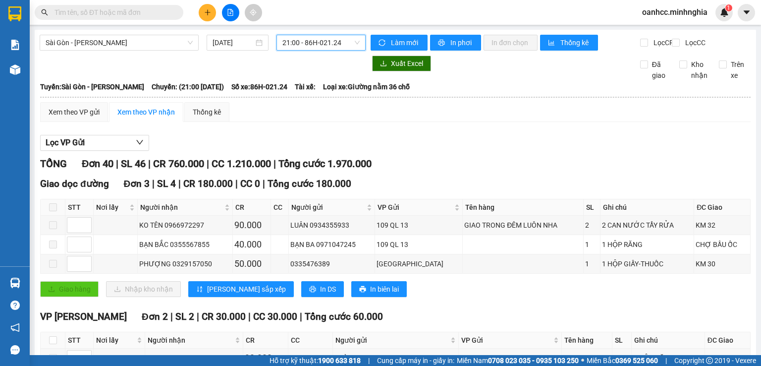
click at [283, 46] on span "21:00 - 86H-021.24" at bounding box center [321, 42] width 78 height 15
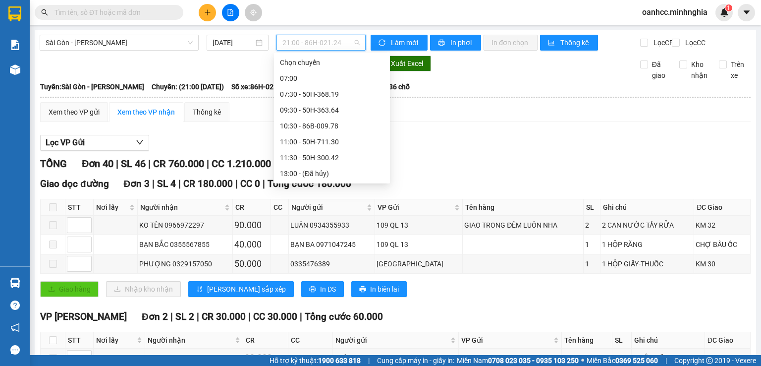
click at [323, 247] on div "17:00 (TC) - 50H-350.51" at bounding box center [332, 252] width 104 height 11
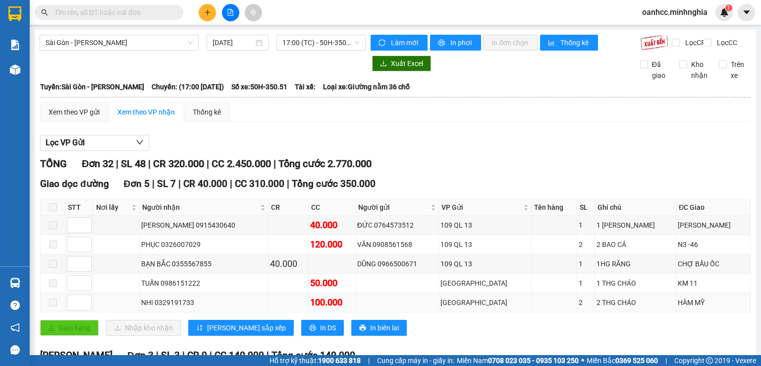
click at [243, 293] on td "NHI 0329191733" at bounding box center [204, 302] width 128 height 19
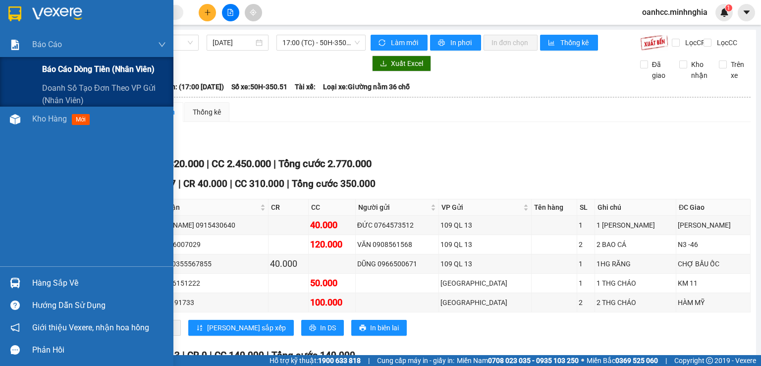
click at [87, 70] on span "Báo cáo dòng tiền (nhân viên)" at bounding box center [98, 69] width 112 height 12
